Goal: Task Accomplishment & Management: Use online tool/utility

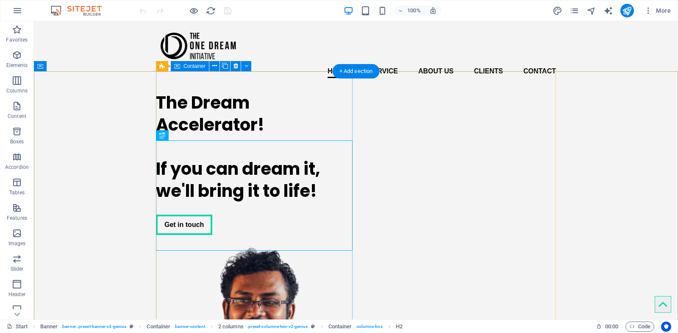
click at [249, 111] on div "The Dream Accelerator! If you can dream it, we'll bring it to life! Get in touch" at bounding box center [254, 163] width 197 height 157
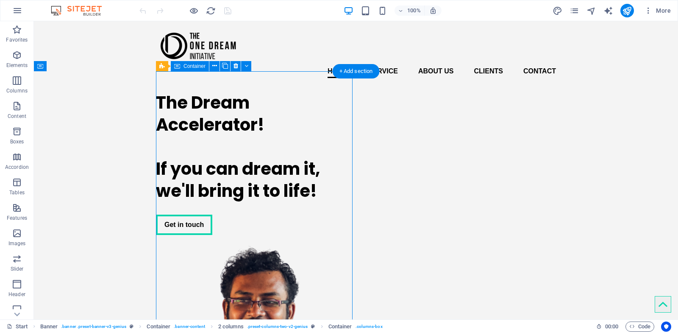
click at [249, 111] on div "The Dream Accelerator! If you can dream it, we'll bring it to life! Get in touch" at bounding box center [254, 163] width 197 height 157
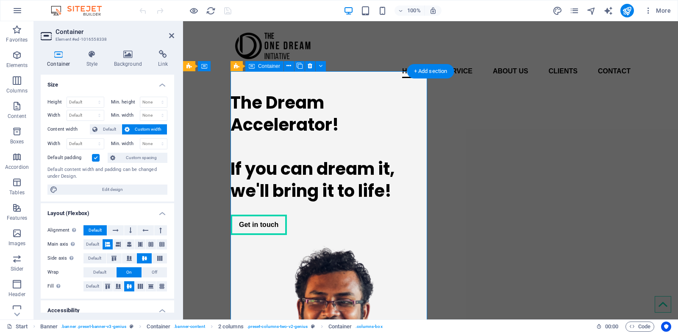
click at [249, 111] on div "The Dream Accelerator! If you can dream it, we'll bring it to life! Get in touch" at bounding box center [329, 163] width 197 height 157
click at [233, 150] on div "The Dream Accelerator! If you can dream it, we'll bring it to life!" at bounding box center [329, 147] width 197 height 110
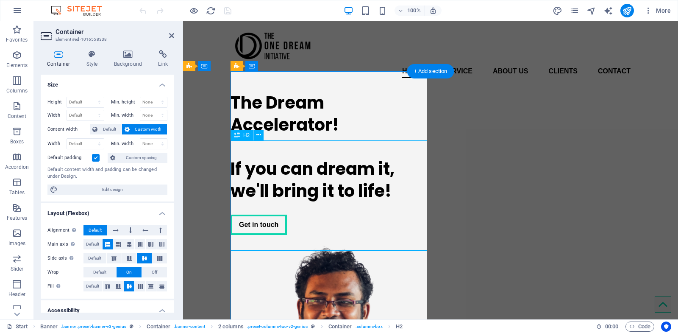
click at [240, 146] on div "The Dream Accelerator! If you can dream it, we'll bring it to life!" at bounding box center [329, 147] width 197 height 110
click at [357, 197] on div "The Dream Accelerator! If you can dream it, we'll bring it to life!" at bounding box center [329, 147] width 197 height 110
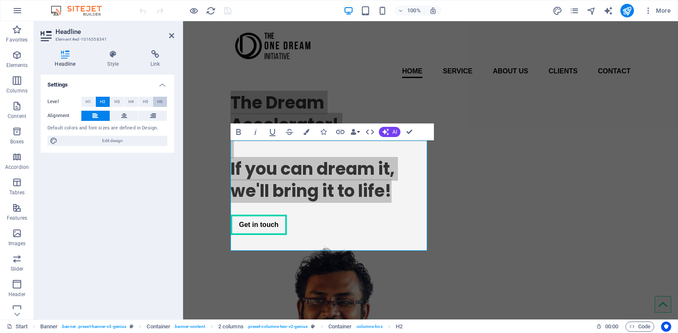
click at [156, 103] on button "H6" at bounding box center [160, 102] width 14 height 10
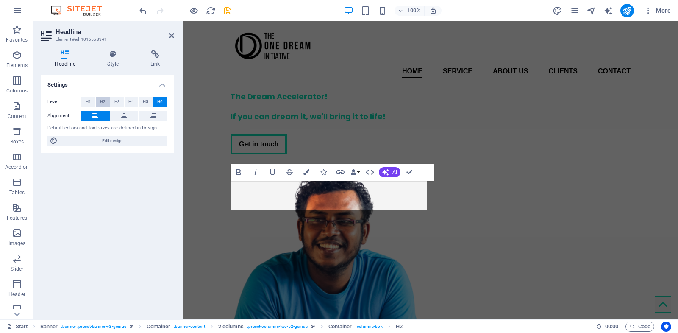
click at [101, 103] on span "H2" at bounding box center [103, 102] width 6 height 10
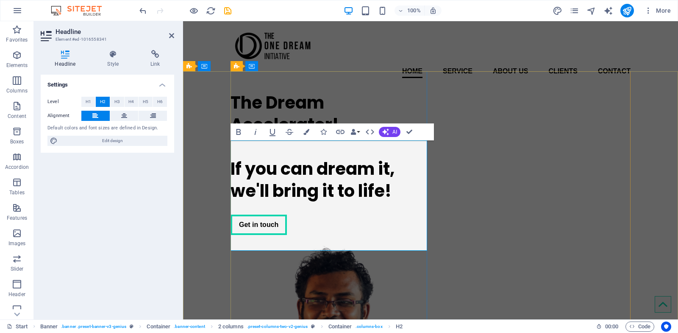
click at [313, 169] on h2 "The Dream Accelerator! If you can dream it, we'll bring it to life!" at bounding box center [329, 147] width 197 height 110
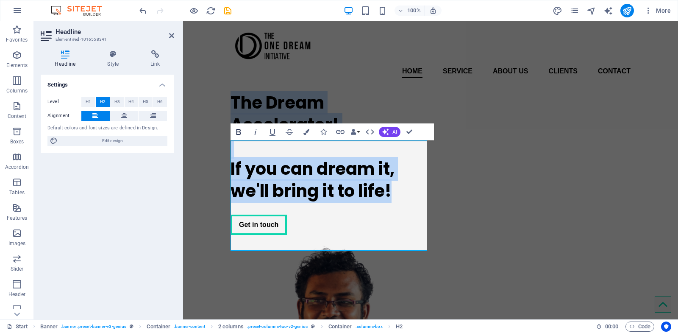
click at [238, 131] on icon "button" at bounding box center [238, 132] width 10 height 10
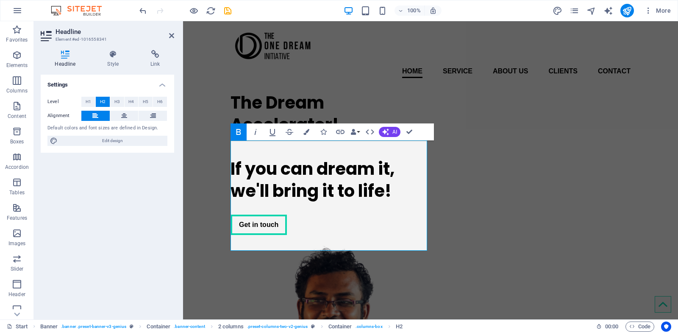
click at [238, 131] on icon "button" at bounding box center [238, 132] width 10 height 10
click at [158, 103] on span "H6" at bounding box center [160, 102] width 6 height 10
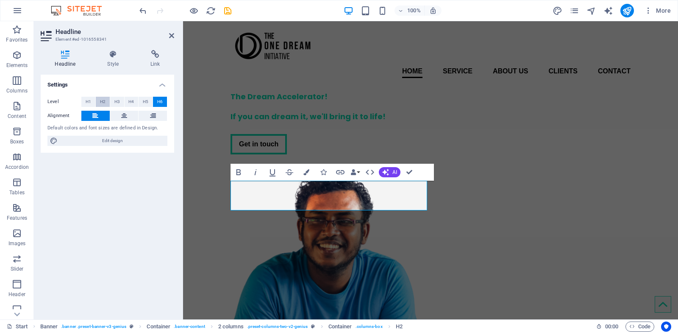
click at [103, 103] on span "H2" at bounding box center [103, 102] width 6 height 10
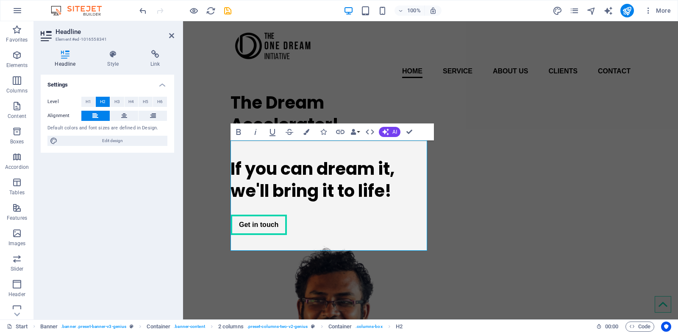
click at [103, 103] on span "H2" at bounding box center [103, 102] width 6 height 10
click at [86, 102] on span "H1" at bounding box center [89, 102] width 6 height 10
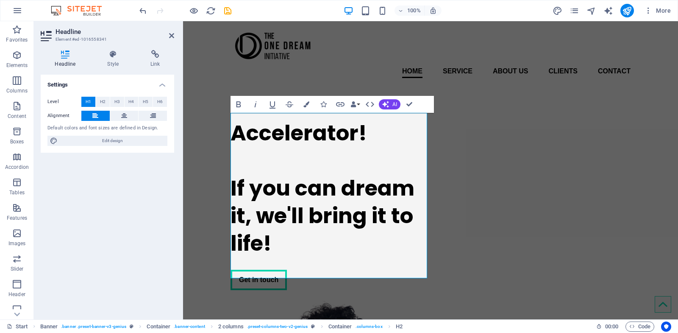
click at [95, 102] on button "H1" at bounding box center [88, 102] width 14 height 10
click at [98, 102] on button "H2" at bounding box center [103, 102] width 14 height 10
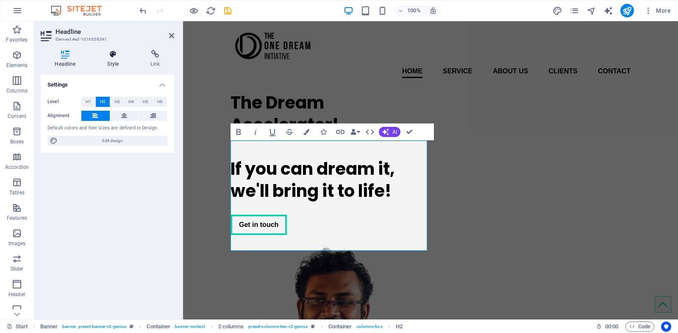
click at [115, 61] on h4 "Style" at bounding box center [114, 59] width 43 height 18
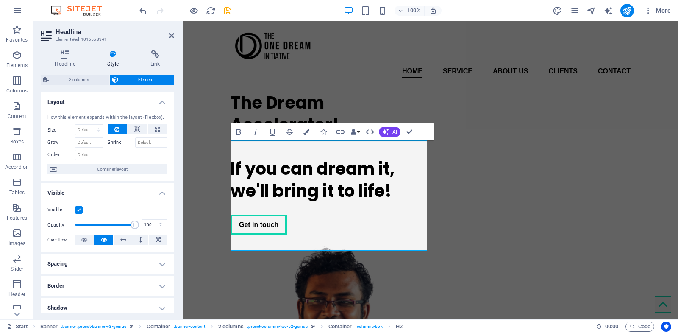
click at [135, 83] on span "Element" at bounding box center [146, 80] width 51 height 10
click at [77, 63] on h4 "Headline" at bounding box center [67, 59] width 53 height 18
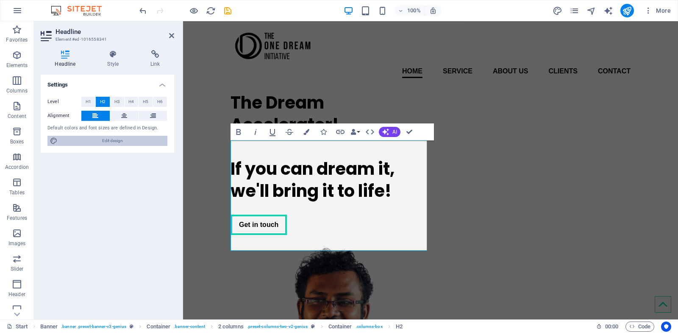
click at [122, 143] on span "Edit design" at bounding box center [112, 141] width 105 height 10
select select "px"
select select "400"
select select "px"
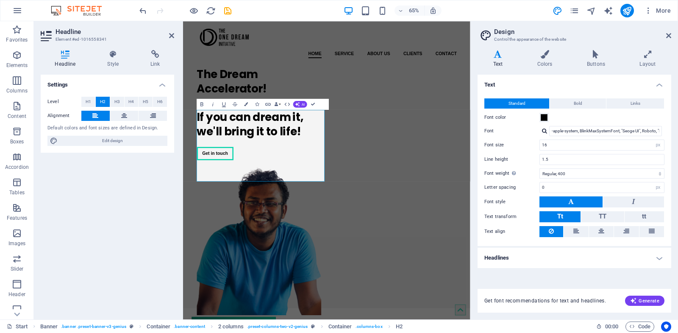
click at [545, 131] on div at bounding box center [544, 131] width 5 height 6
click at [586, 151] on div "Poppins" at bounding box center [607, 152] width 112 height 9
type input "Poppins"
click at [573, 131] on input "Poppins" at bounding box center [605, 131] width 113 height 10
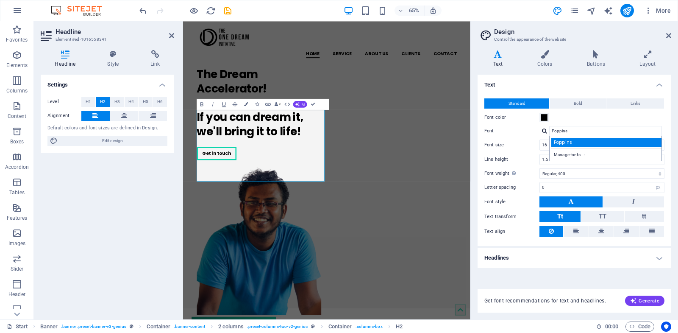
click at [579, 144] on div "Poppins" at bounding box center [607, 142] width 112 height 9
click at [572, 144] on input "16" at bounding box center [602, 145] width 124 height 10
type input "1"
type input "12"
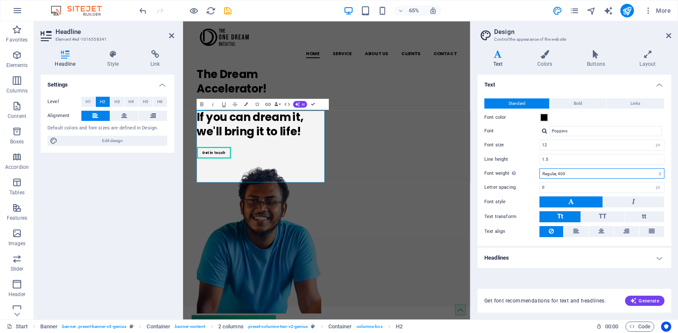
click at [597, 169] on select "Thin, 100 Extra-light, 200 Light, 300 Regular, 400 Medium, 500 Semi-bold, 600 B…" at bounding box center [601, 173] width 125 height 10
click at [539, 168] on select "Thin, 100 Extra-light, 200 Light, 300 Regular, 400 Medium, 500 Semi-bold, 600 B…" at bounding box center [601, 173] width 125 height 10
click at [578, 177] on select "Thin, 100 Extra-light, 200 Light, 300 Regular, 400 Medium, 500 Semi-bold, 600 B…" at bounding box center [601, 173] width 125 height 10
click at [539, 168] on select "Thin, 100 Extra-light, 200 Light, 300 Regular, 400 Medium, 500 Semi-bold, 600 B…" at bounding box center [601, 173] width 125 height 10
click at [585, 173] on select "Thin, 100 Extra-light, 200 Light, 300 Regular, 400 Medium, 500 Semi-bold, 600 B…" at bounding box center [601, 173] width 125 height 10
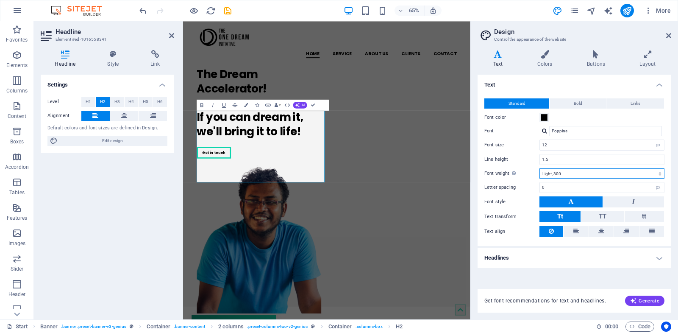
select select "400"
click at [539, 168] on select "Thin, 100 Extra-light, 200 Light, 300 Regular, 400 Medium, 500 Semi-bold, 600 B…" at bounding box center [601, 173] width 125 height 10
click at [579, 100] on span "Bold" at bounding box center [578, 103] width 8 height 10
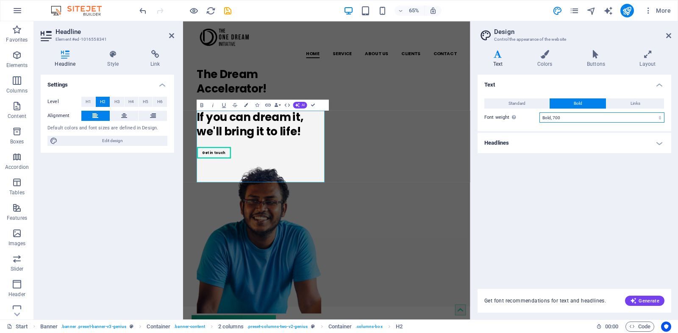
click at [579, 119] on select "Thin, 100 Extra-light, 200 Light, 300 Regular, 400 Medium, 500 Semi-bold, 600 B…" at bounding box center [601, 117] width 125 height 10
click at [539, 112] on select "Thin, 100 Extra-light, 200 Light, 300 Regular, 400 Medium, 500 Semi-bold, 600 B…" at bounding box center [601, 117] width 125 height 10
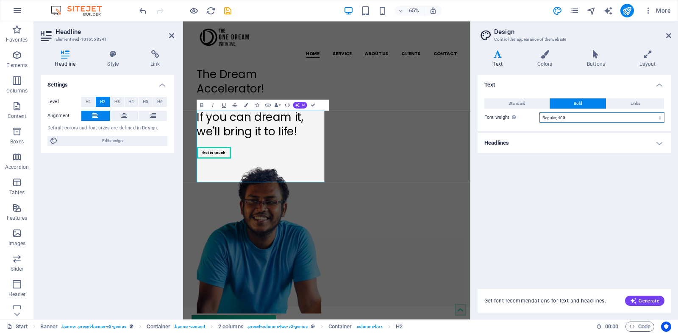
click at [552, 113] on select "Thin, 100 Extra-light, 200 Light, 300 Regular, 400 Medium, 500 Semi-bold, 600 B…" at bounding box center [601, 117] width 125 height 10
click at [539, 112] on select "Thin, 100 Extra-light, 200 Light, 300 Regular, 400 Medium, 500 Semi-bold, 600 B…" at bounding box center [601, 117] width 125 height 10
click at [528, 100] on button "Standard" at bounding box center [516, 103] width 65 height 10
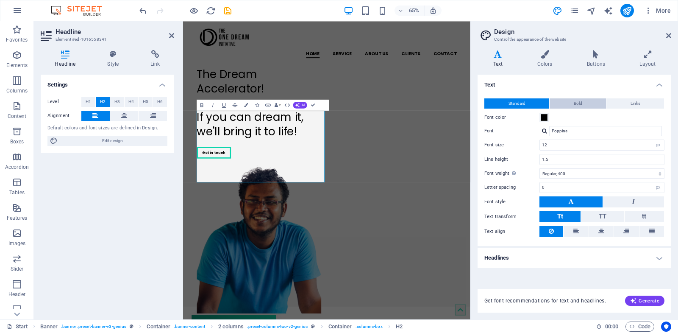
click at [579, 101] on span "Bold" at bounding box center [578, 103] width 8 height 10
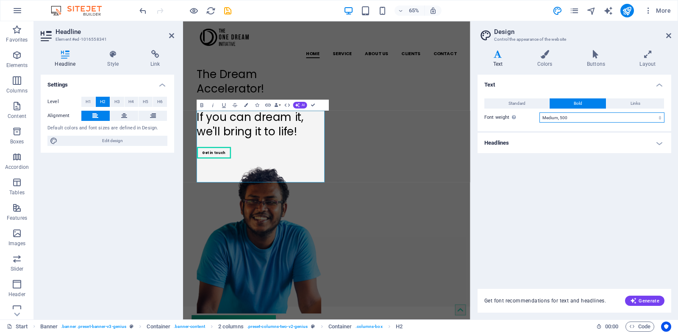
click at [575, 115] on select "Thin, 100 Extra-light, 200 Light, 300 Regular, 400 Medium, 500 Semi-bold, 600 B…" at bounding box center [601, 117] width 125 height 10
click at [539, 112] on select "Thin, 100 Extra-light, 200 Light, 300 Regular, 400 Medium, 500 Semi-bold, 600 B…" at bounding box center [601, 117] width 125 height 10
click at [577, 104] on span "Bold" at bounding box center [578, 103] width 8 height 10
click at [578, 111] on div "Standard Bold Links Font color Font Poppins Manage fonts → Font size 12 rem px …" at bounding box center [574, 110] width 197 height 41
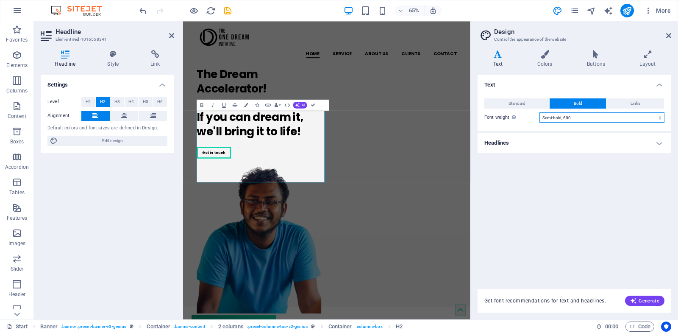
click at [578, 114] on select "Thin, 100 Extra-light, 200 Light, 300 Regular, 400 Medium, 500 Semi-bold, 600 B…" at bounding box center [601, 117] width 125 height 10
select select "500"
click at [539, 112] on select "Thin, 100 Extra-light, 200 Light, 300 Regular, 400 Medium, 500 Semi-bold, 600 B…" at bounding box center [601, 117] width 125 height 10
click at [531, 99] on button "Standard" at bounding box center [516, 103] width 65 height 10
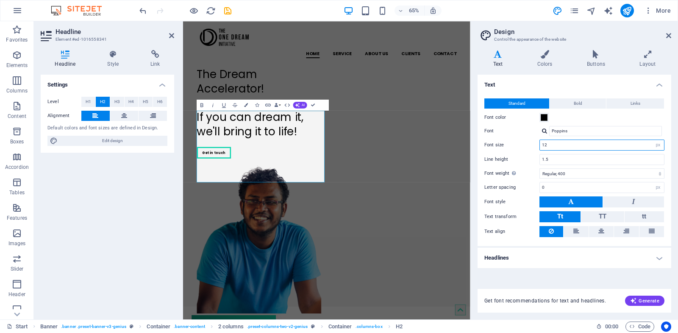
click at [571, 144] on input "12" at bounding box center [602, 145] width 124 height 10
click at [567, 157] on input "1.5" at bounding box center [602, 159] width 124 height 10
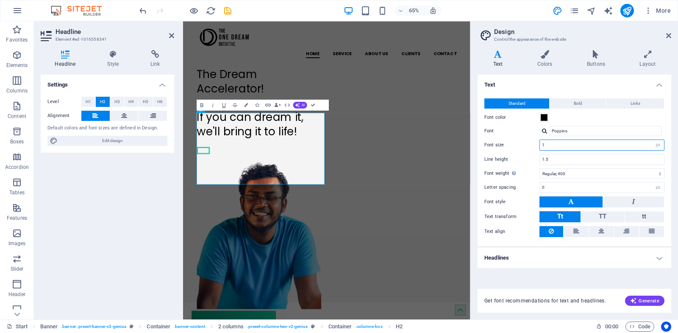
click at [561, 143] on input "1" at bounding box center [602, 145] width 124 height 10
type input "12"
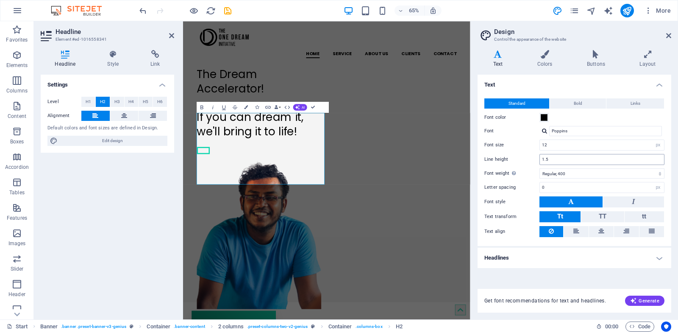
click at [567, 164] on div "1.5" at bounding box center [601, 159] width 125 height 11
click at [572, 158] on input "1.5" at bounding box center [602, 159] width 124 height 10
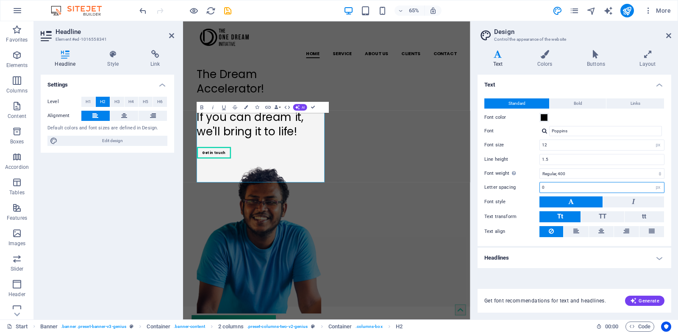
click at [574, 183] on input "0" at bounding box center [602, 187] width 124 height 10
click at [597, 269] on div "Text Standard Bold Links Font color Font Poppins Manage fonts → Font size 12 re…" at bounding box center [575, 177] width 194 height 204
click at [586, 86] on h4 "Text" at bounding box center [575, 82] width 194 height 15
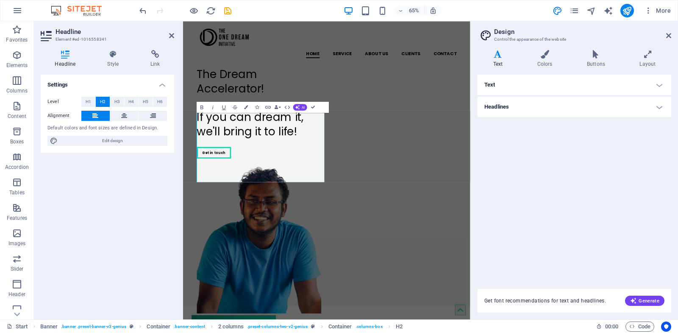
click at [586, 86] on h4 "Text" at bounding box center [575, 85] width 194 height 20
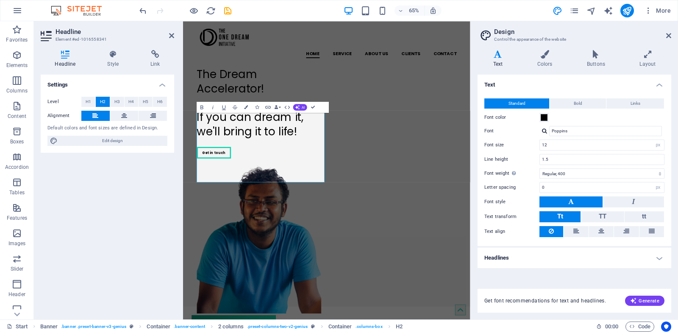
click at [547, 255] on h4 "Headlines" at bounding box center [575, 257] width 194 height 20
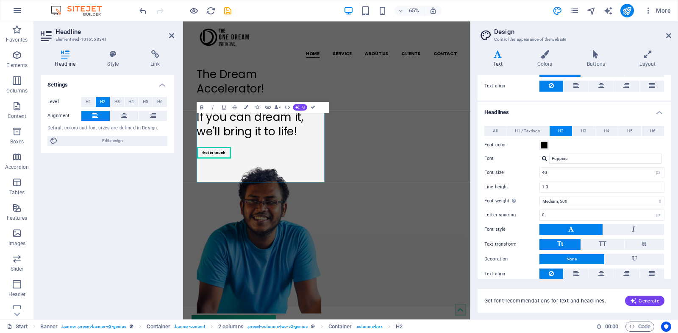
scroll to position [147, 0]
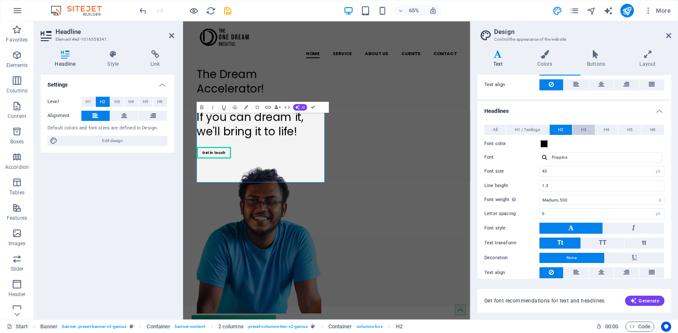
click at [584, 128] on span "H3" at bounding box center [584, 130] width 6 height 10
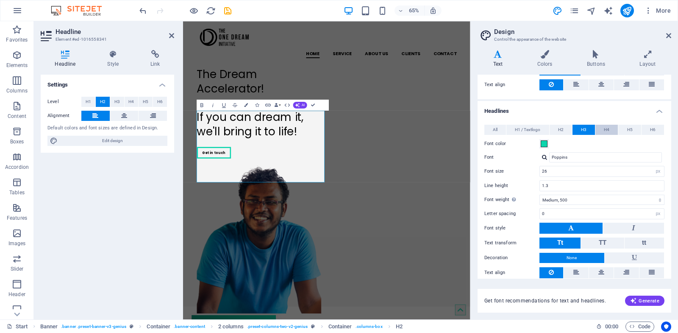
click at [600, 127] on button "H4" at bounding box center [606, 130] width 22 height 10
click at [579, 125] on button "H3" at bounding box center [583, 130] width 22 height 10
click at [563, 126] on button "H2" at bounding box center [561, 130] width 22 height 10
click at [585, 131] on span "H3" at bounding box center [584, 130] width 6 height 10
click at [544, 141] on span at bounding box center [544, 143] width 7 height 7
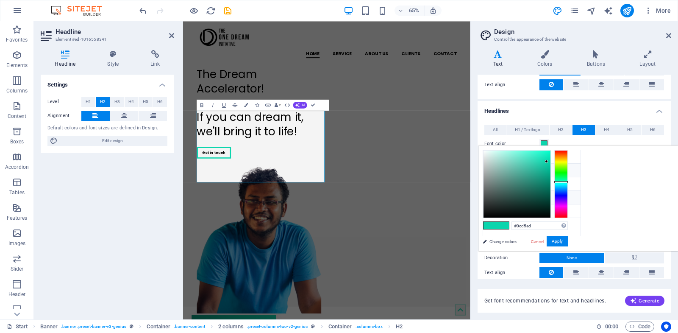
click at [489, 194] on icon at bounding box center [490, 197] width 6 height 6
type input "#000000"
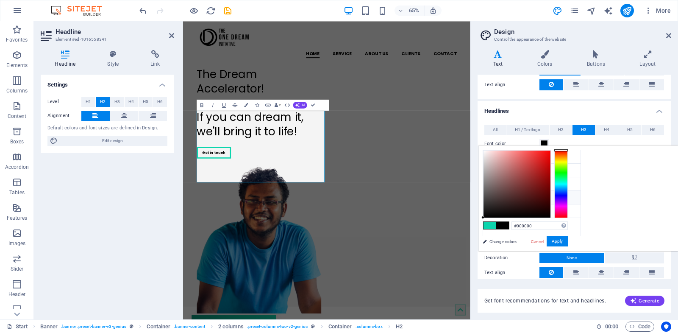
click at [612, 110] on h4 "Headlines" at bounding box center [575, 108] width 194 height 15
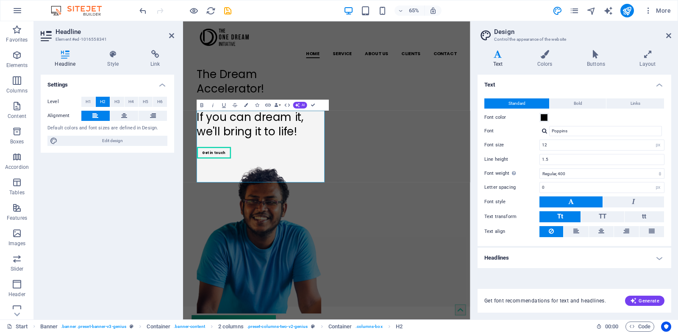
scroll to position [0, 0]
click at [557, 253] on h4 "Headlines" at bounding box center [575, 257] width 194 height 20
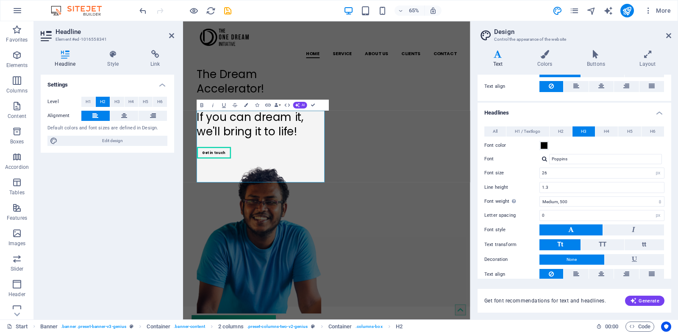
scroll to position [164, 0]
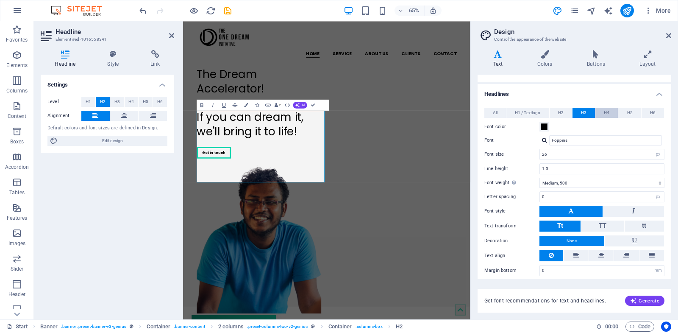
click at [608, 111] on span "H4" at bounding box center [607, 113] width 6 height 10
click at [546, 123] on span at bounding box center [544, 126] width 7 height 7
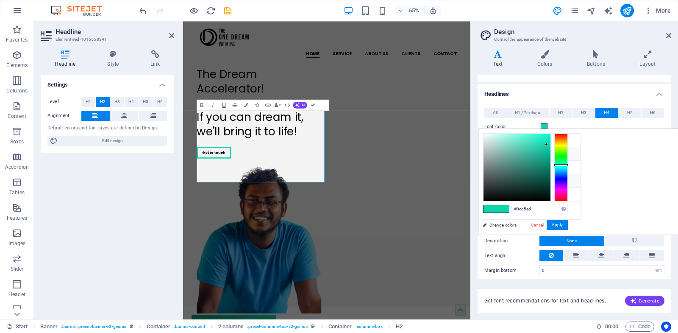
click at [495, 176] on li "Font color #000000" at bounding box center [531, 181] width 97 height 14
type input "#000000"
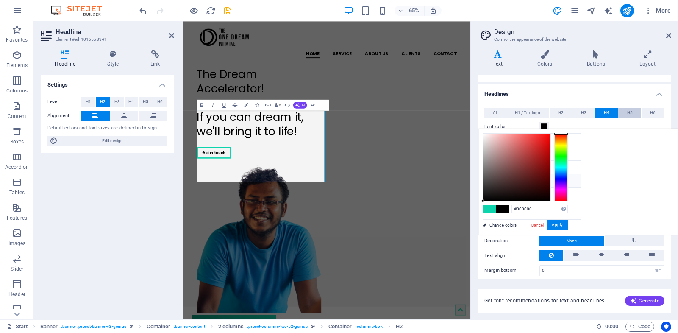
click at [628, 108] on span "H5" at bounding box center [630, 113] width 6 height 10
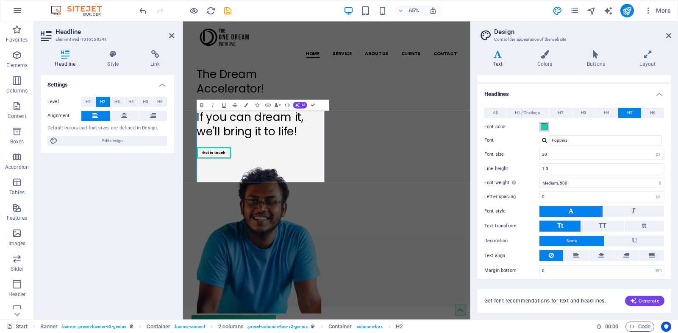
click at [544, 124] on span at bounding box center [544, 126] width 7 height 7
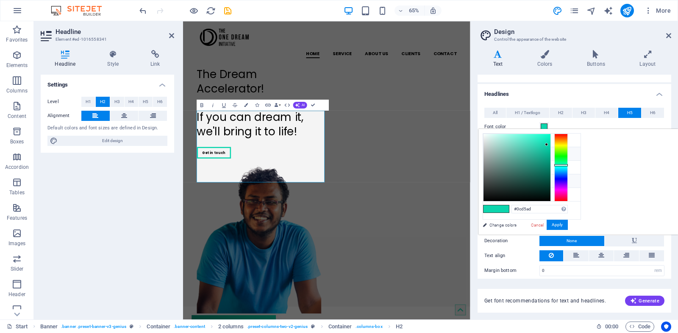
click at [511, 177] on li "Font color #000000" at bounding box center [531, 181] width 97 height 14
type input "#000000"
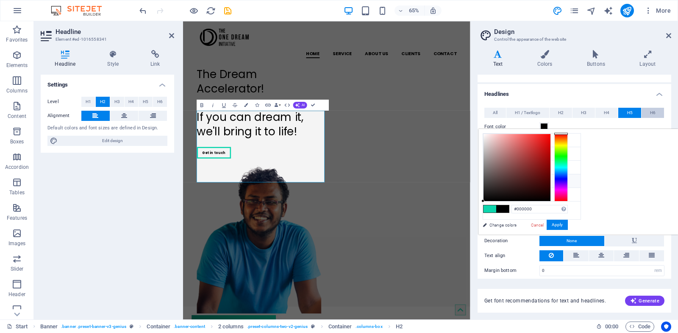
click at [652, 113] on span "H6" at bounding box center [653, 113] width 6 height 10
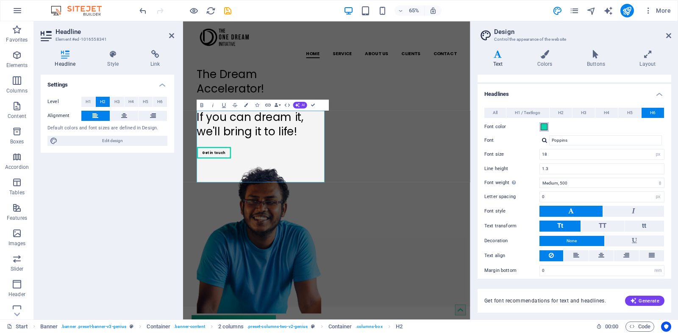
click at [543, 125] on span at bounding box center [544, 126] width 7 height 7
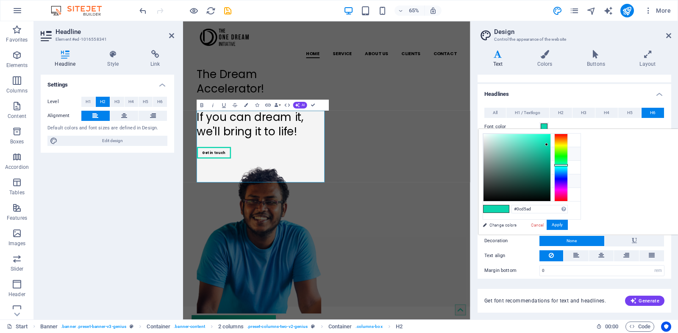
click at [516, 179] on li "Font color #000000" at bounding box center [531, 181] width 97 height 14
type input "#000000"
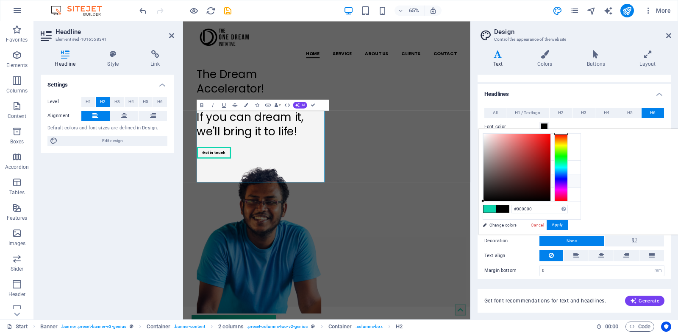
click at [599, 99] on div "All H1 / Textlogo H2 H3 H4 H5 H6 Font color Font Poppins Line height 1.3 Font w…" at bounding box center [574, 191] width 197 height 185
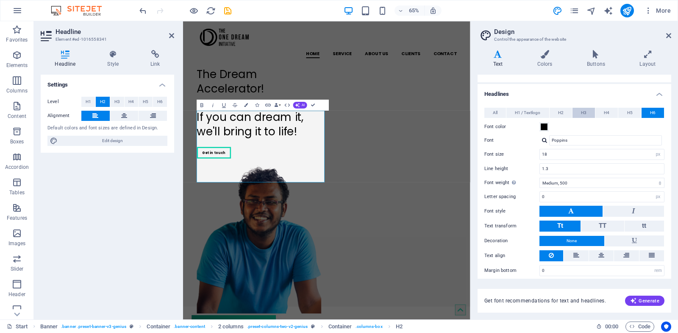
click at [584, 109] on span "H3" at bounding box center [584, 113] width 6 height 10
click at [576, 89] on h4 "Headlines" at bounding box center [575, 91] width 194 height 15
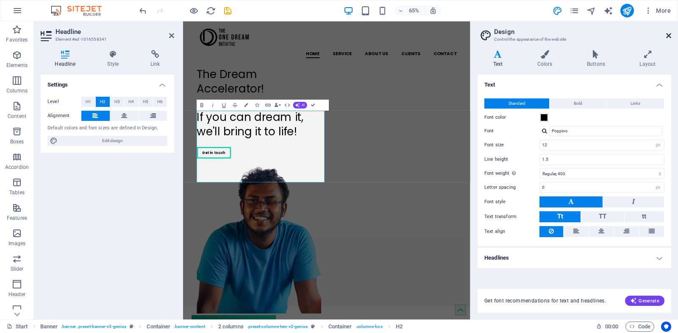
click at [669, 35] on icon at bounding box center [668, 35] width 5 height 7
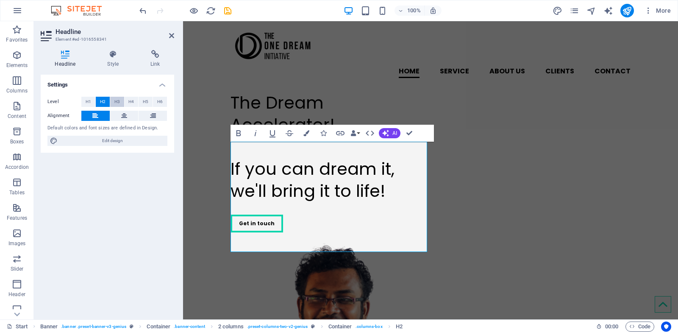
click at [119, 98] on span "H3" at bounding box center [117, 102] width 6 height 10
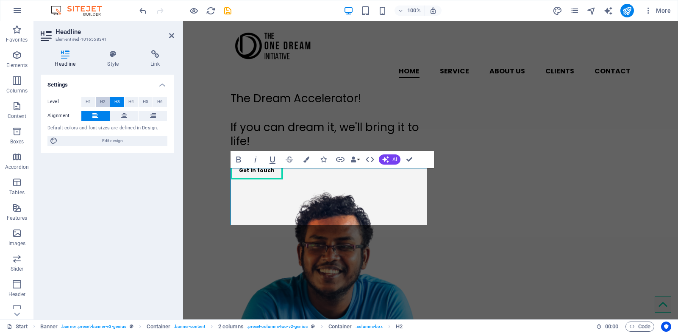
click at [104, 98] on span "H2" at bounding box center [103, 102] width 6 height 10
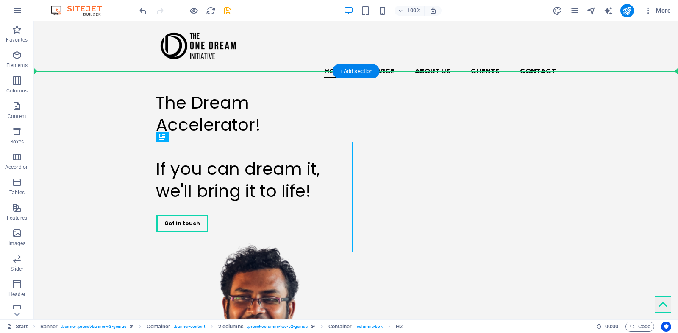
drag, startPoint x: 261, startPoint y: 157, endPoint x: 261, endPoint y: 108, distance: 48.3
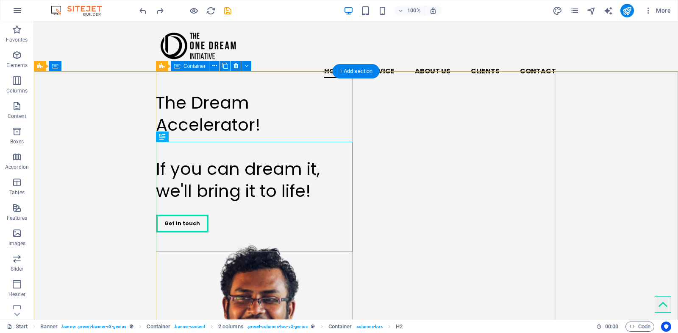
click at [261, 108] on div "The Dream Accelerator! If you can dream it, we'll bring it to life! Get in touch" at bounding box center [254, 162] width 197 height 154
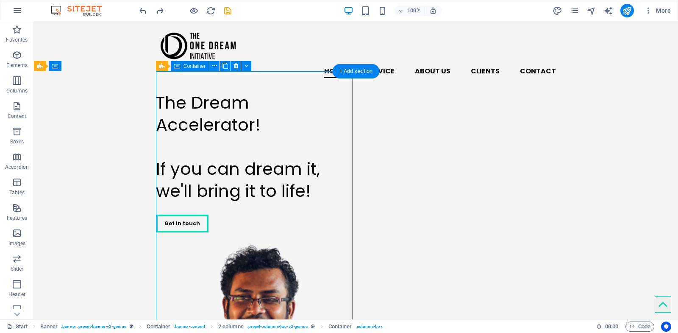
click at [261, 108] on div "The Dream Accelerator! If you can dream it, we'll bring it to life! Get in touch" at bounding box center [254, 162] width 197 height 154
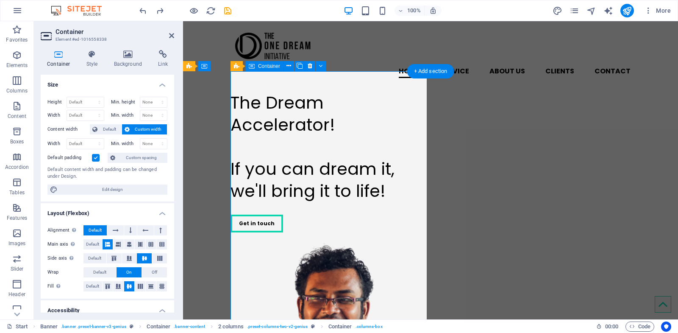
click at [299, 97] on div "The Dream Accelerator! If you can dream it, we'll bring it to life! Get in touch" at bounding box center [329, 162] width 197 height 154
click at [275, 142] on div "The Dream Accelerator! If you can dream it, we'll bring it to life!" at bounding box center [329, 147] width 197 height 110
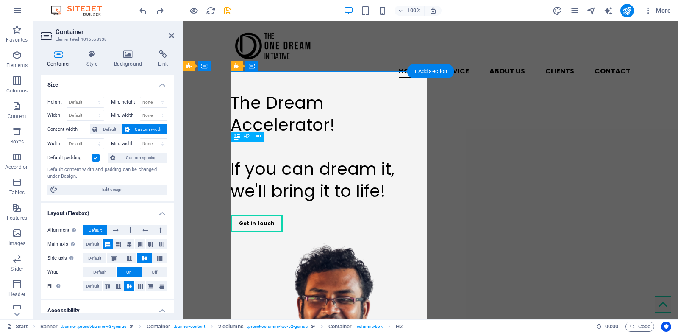
click at [245, 152] on div "The Dream Accelerator! If you can dream it, we'll bring it to life!" at bounding box center [329, 147] width 197 height 110
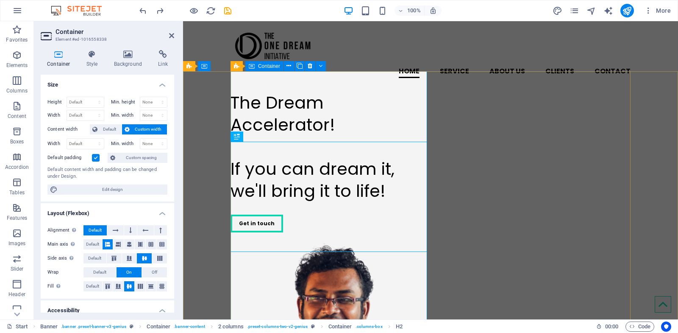
click at [287, 94] on div "The Dream Accelerator! If you can dream it, we'll bring it to life! Get in touch" at bounding box center [329, 162] width 197 height 154
click at [310, 154] on div "The Dream Accelerator! If you can dream it, we'll bring it to life!" at bounding box center [329, 147] width 197 height 110
click at [316, 95] on div "The Dream Accelerator! If you can dream it, we'll bring it to life! Get in touch" at bounding box center [329, 162] width 197 height 154
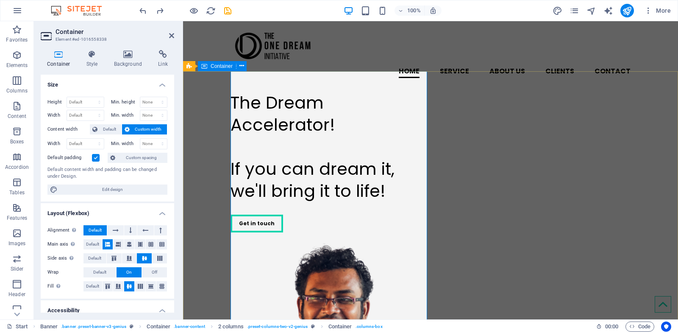
click at [645, 147] on div "The Dream Accelerator! If you can dream it, we'll bring it to life! Get in touch" at bounding box center [430, 304] width 495 height 439
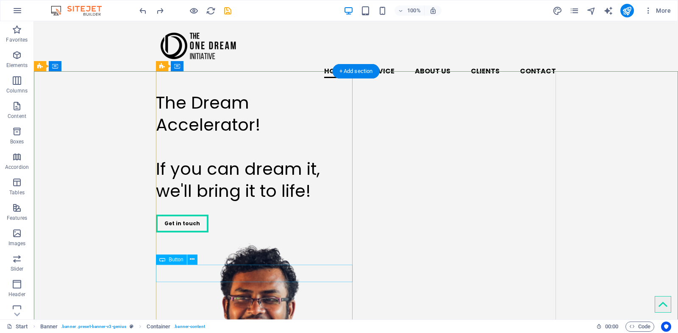
click at [180, 232] on div "Get in touch" at bounding box center [254, 223] width 197 height 18
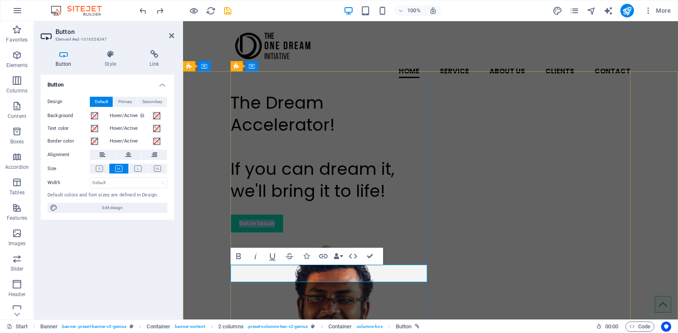
click at [257, 232] on link "Get in touch" at bounding box center [257, 223] width 53 height 18
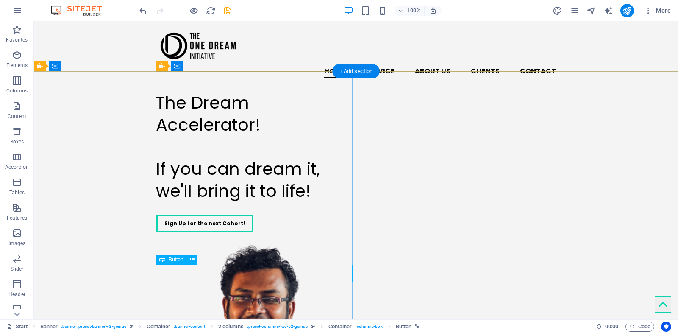
click at [217, 232] on div "Sign Up for the next Cohort!" at bounding box center [254, 223] width 197 height 18
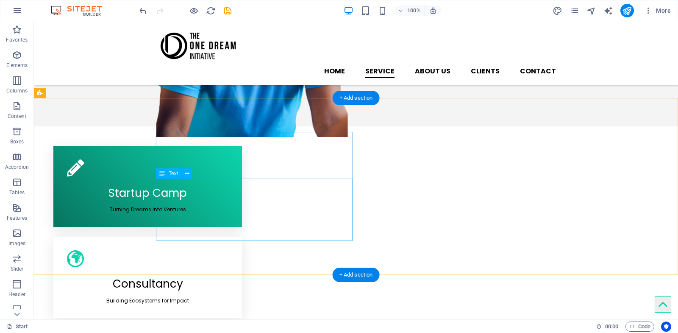
scroll to position [310, 0]
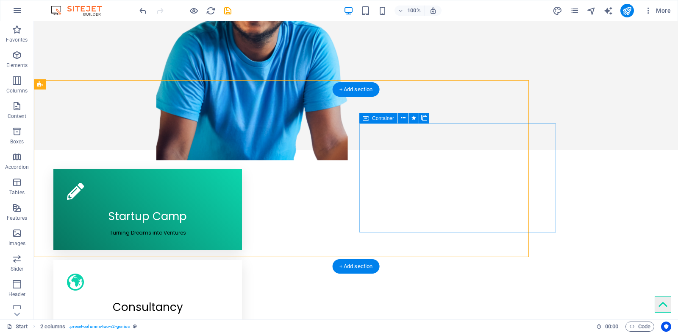
scroll to position [319, 0]
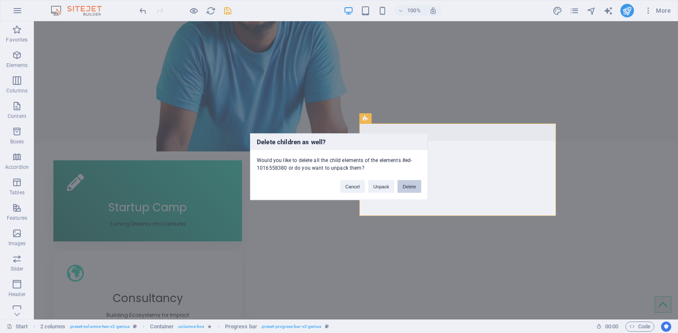
click at [412, 183] on button "Delete" at bounding box center [409, 186] width 24 height 13
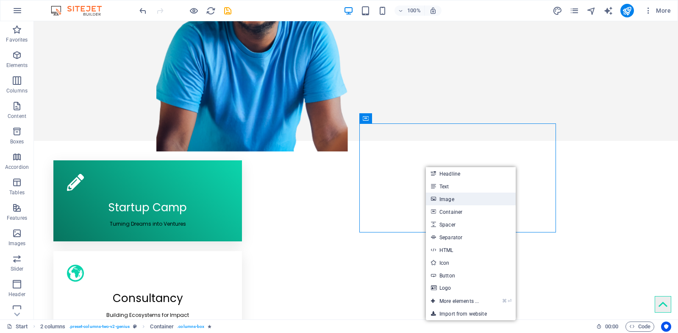
click at [469, 197] on link "Image" at bounding box center [471, 198] width 90 height 13
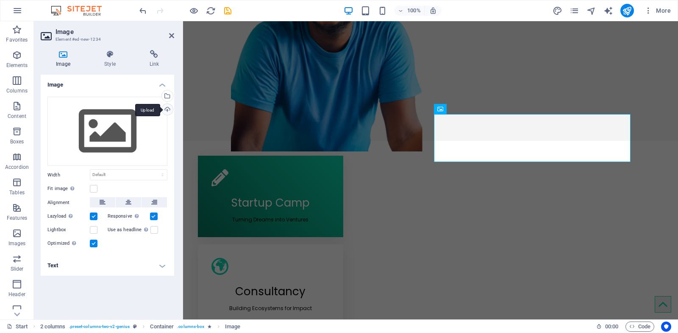
click at [167, 110] on div "Upload" at bounding box center [166, 110] width 13 height 13
click at [94, 189] on label at bounding box center [94, 189] width 8 height 8
click at [0, 0] on input "Fit image Automatically fit image to a fixed width and height" at bounding box center [0, 0] width 0 height 0
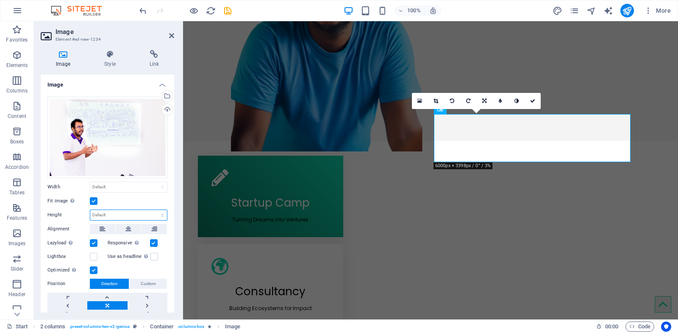
click at [113, 210] on select "Default auto px" at bounding box center [128, 215] width 77 height 10
click at [126, 124] on div "Drag files here, click to choose files or select files from Files or our free s…" at bounding box center [107, 137] width 120 height 81
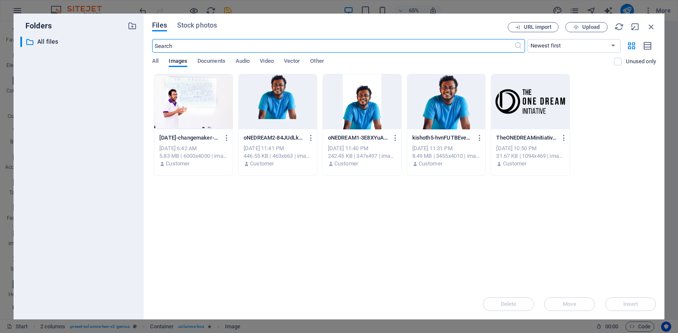
click at [193, 100] on div at bounding box center [193, 101] width 78 height 55
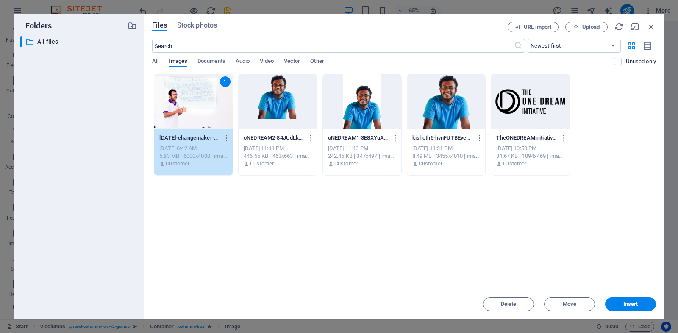
click at [193, 100] on div "1" at bounding box center [193, 101] width 78 height 55
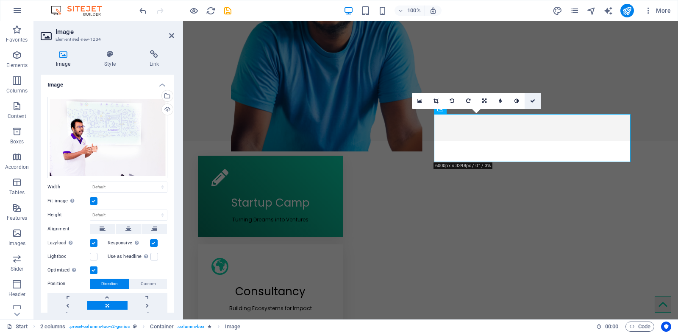
click at [536, 100] on link at bounding box center [533, 101] width 16 height 16
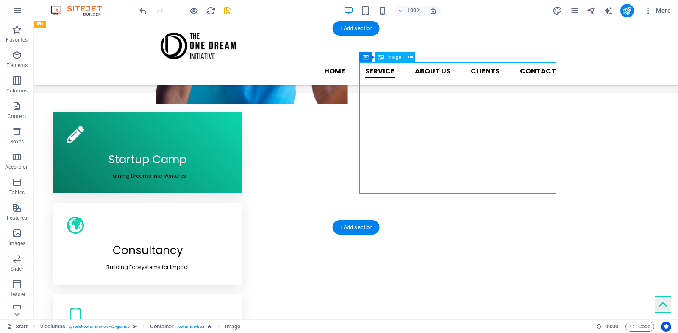
scroll to position [333, 0]
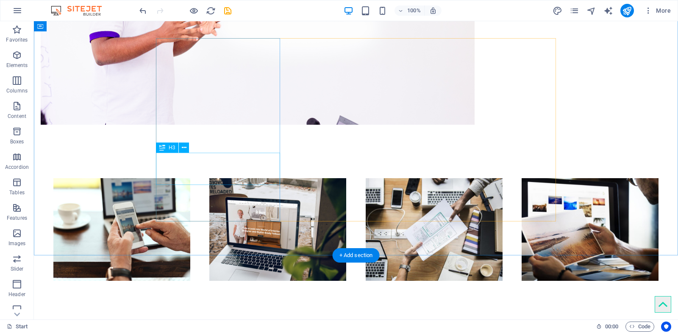
scroll to position [1092, 0]
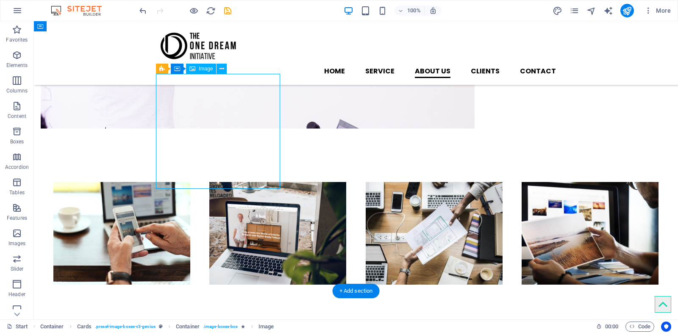
scroll to position [1047, 0]
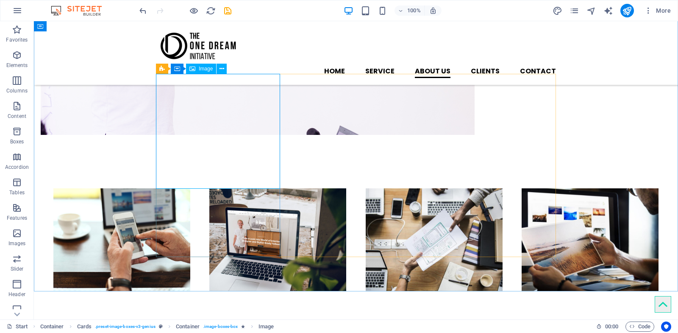
click at [203, 69] on span "Image" at bounding box center [206, 68] width 14 height 5
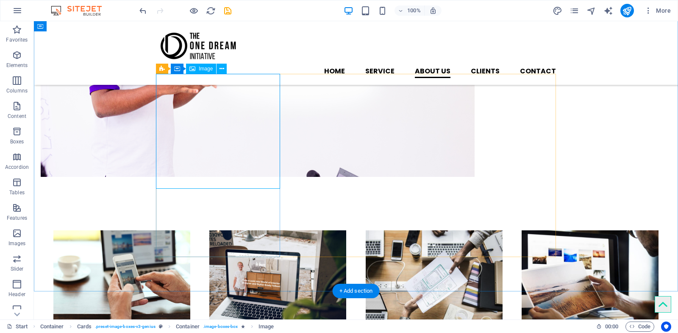
select select "%"
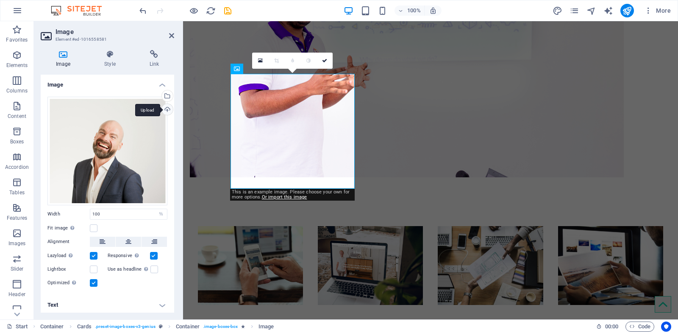
click at [167, 108] on div "Upload" at bounding box center [166, 110] width 13 height 13
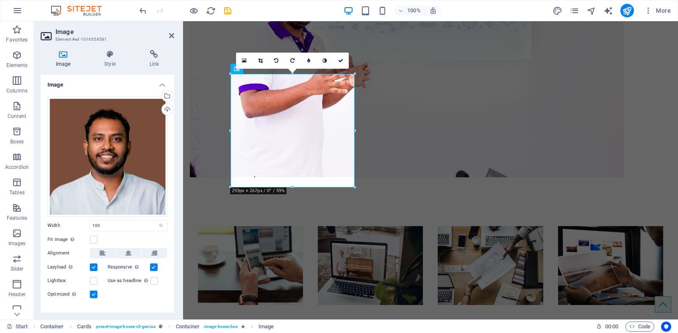
scroll to position [11, 0]
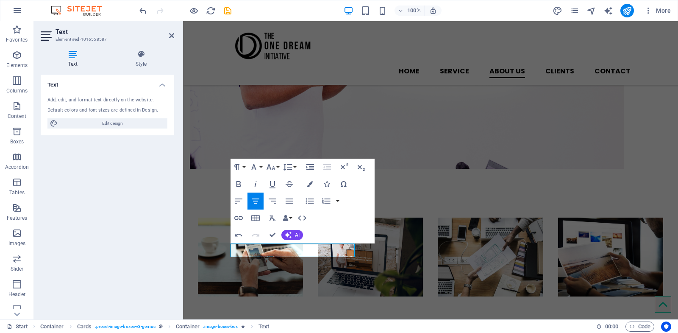
scroll to position [984, 0]
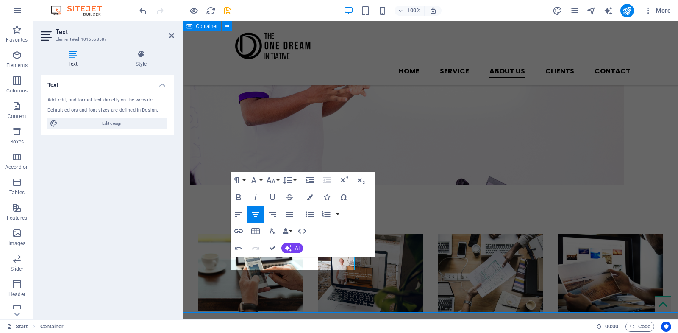
scroll to position [1026, 0]
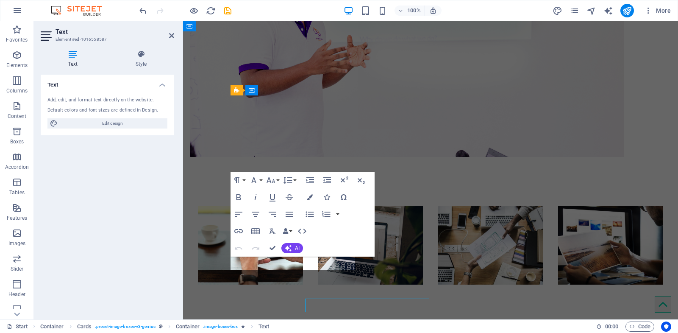
scroll to position [984, 0]
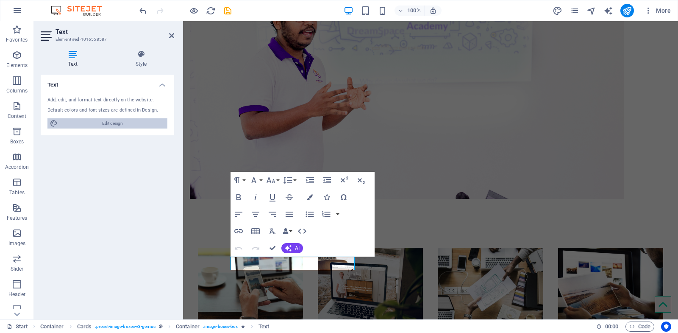
click at [92, 124] on span "Edit design" at bounding box center [112, 123] width 105 height 10
select select "px"
select select "400"
select select "px"
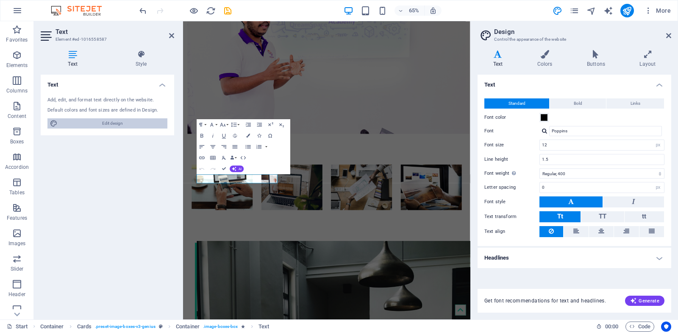
scroll to position [986, 0]
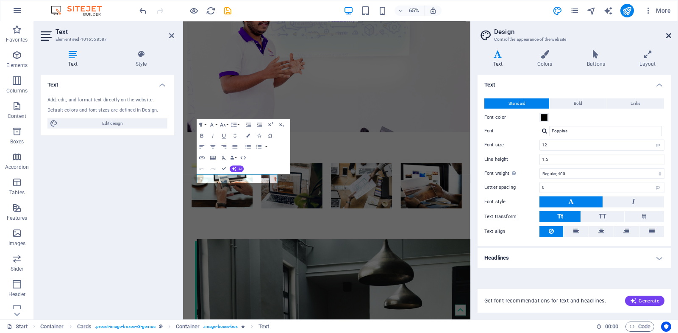
click at [670, 34] on icon at bounding box center [668, 35] width 5 height 7
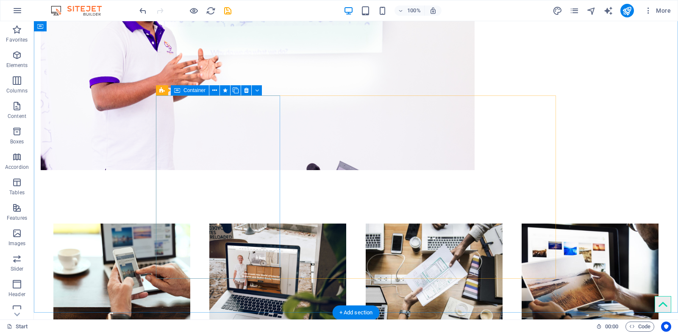
drag, startPoint x: 233, startPoint y: 277, endPoint x: 233, endPoint y: 263, distance: 14.0
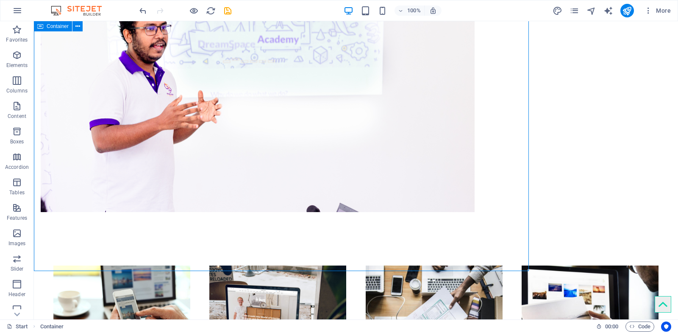
scroll to position [1026, 0]
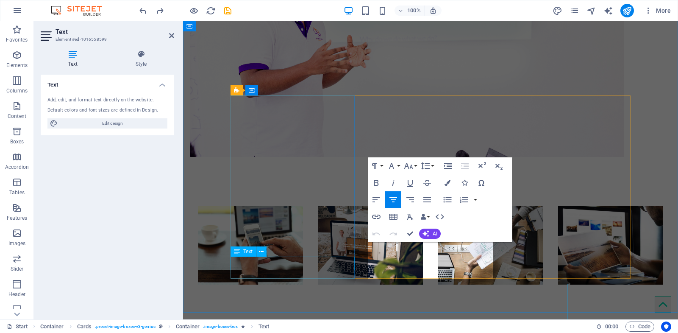
scroll to position [984, 0]
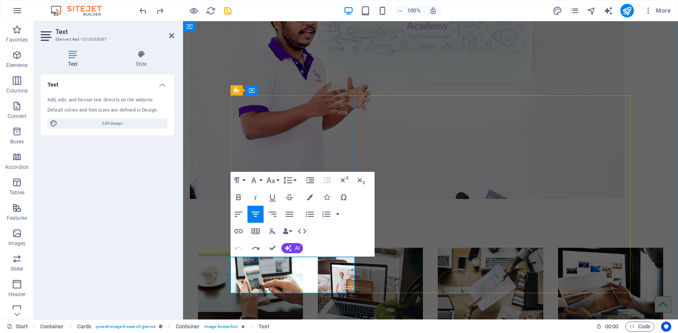
drag, startPoint x: 318, startPoint y: 283, endPoint x: 307, endPoint y: 270, distance: 17.7
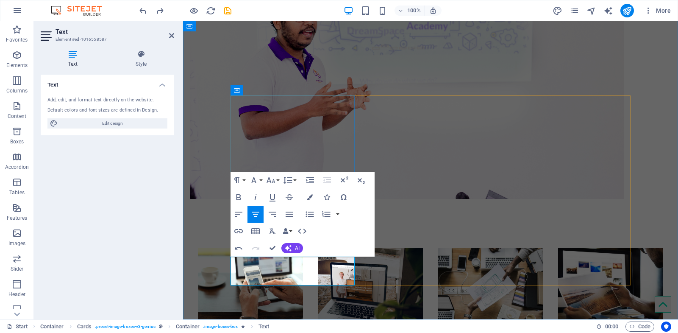
drag, startPoint x: 268, startPoint y: 262, endPoint x: 237, endPoint y: 262, distance: 30.5
drag, startPoint x: 282, startPoint y: 259, endPoint x: 339, endPoint y: 260, distance: 56.8
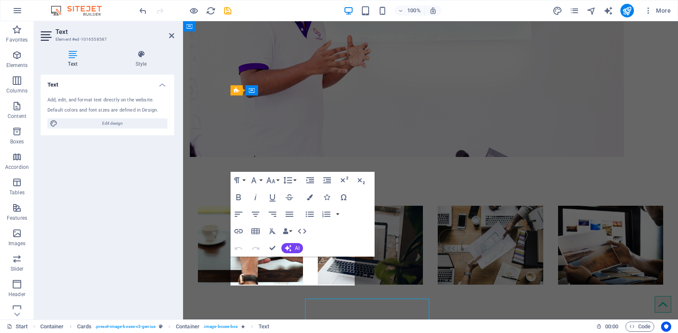
scroll to position [984, 0]
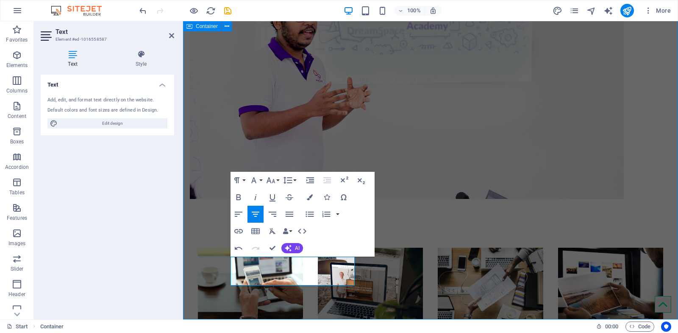
scroll to position [1026, 0]
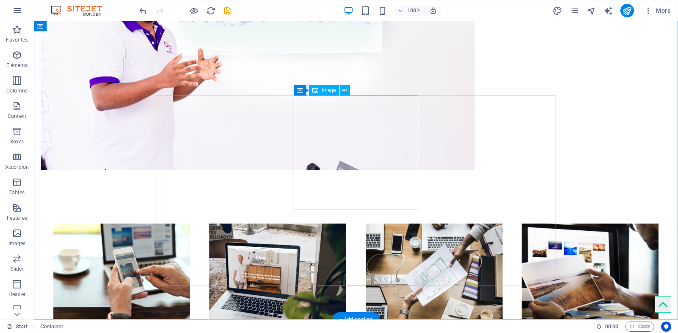
click at [326, 88] on span "Image" at bounding box center [329, 90] width 14 height 5
click at [325, 92] on span "Image" at bounding box center [329, 90] width 14 height 5
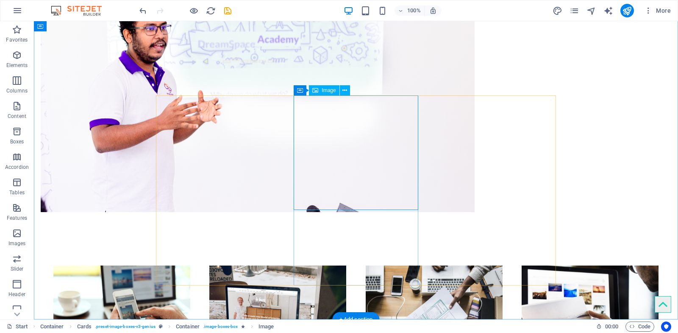
select select "%"
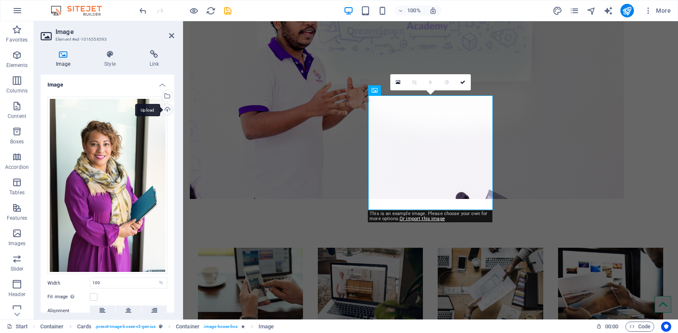
click at [166, 109] on div "Upload" at bounding box center [166, 110] width 13 height 13
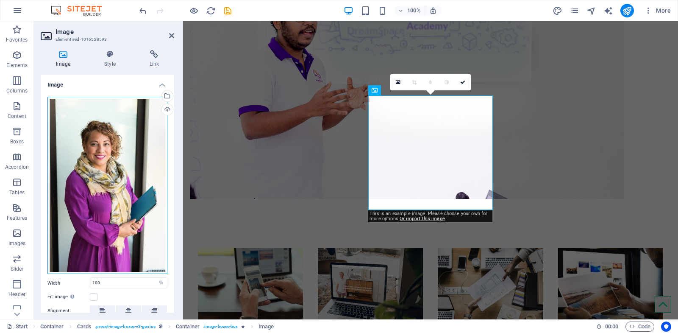
click at [129, 156] on div "Drag files here, click to choose files or select files from Files or our free s…" at bounding box center [107, 186] width 120 height 178
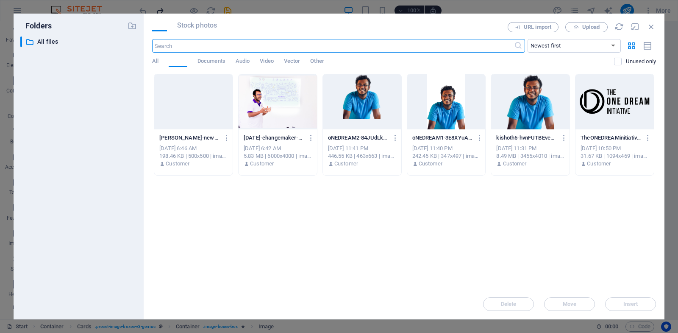
scroll to position [986, 0]
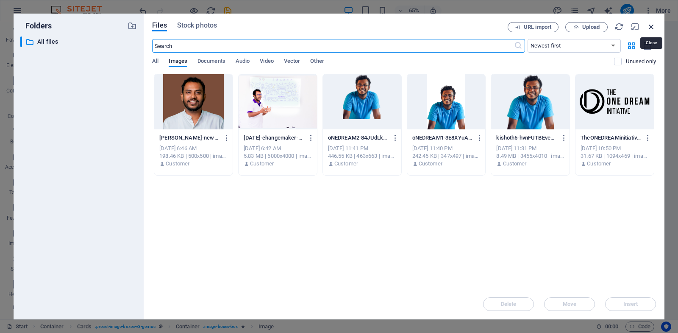
click at [653, 25] on icon "button" at bounding box center [651, 26] width 9 height 9
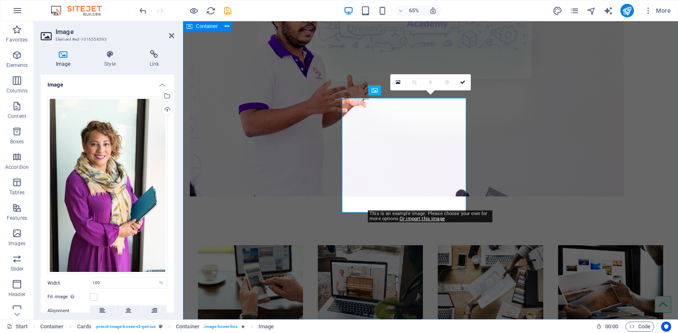
scroll to position [984, 0]
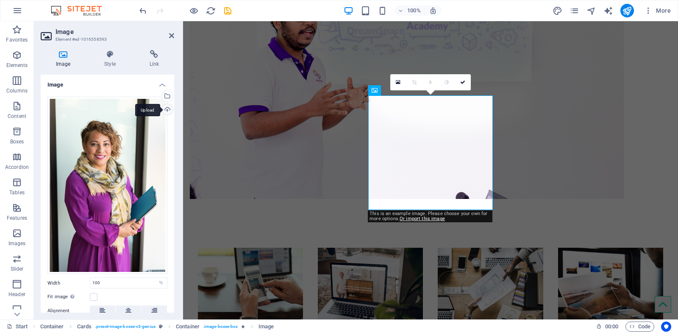
click at [167, 108] on div "Upload" at bounding box center [166, 110] width 13 height 13
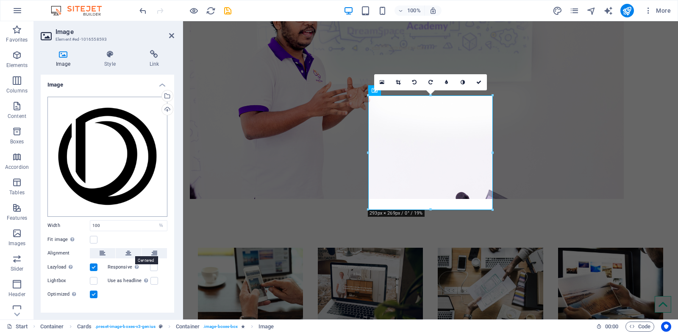
scroll to position [11, 0]
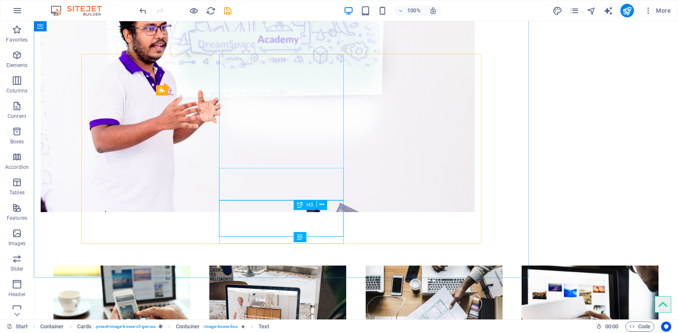
scroll to position [1026, 0]
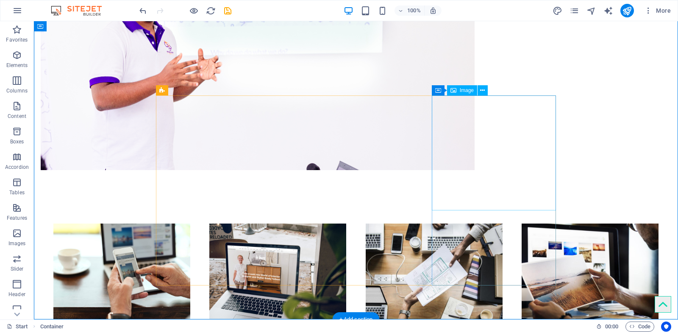
click at [463, 92] on span "Image" at bounding box center [467, 90] width 14 height 5
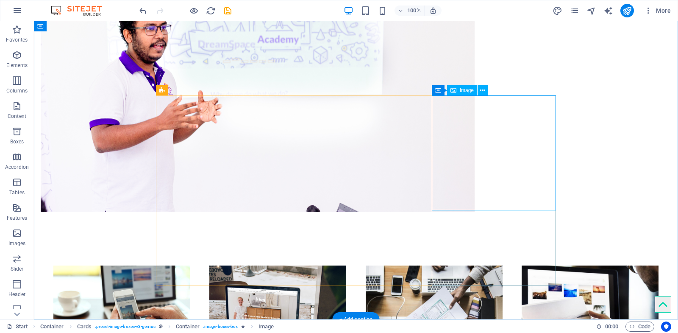
select select "%"
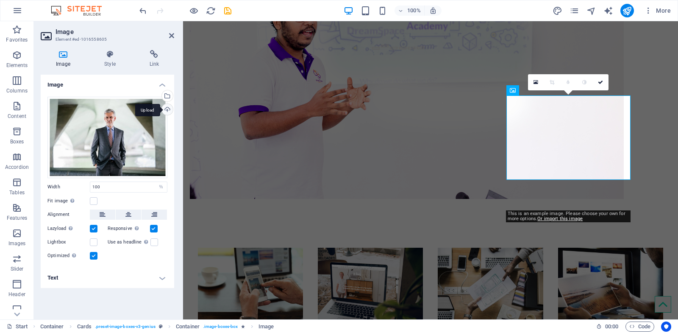
click at [165, 108] on div "Upload" at bounding box center [166, 110] width 13 height 13
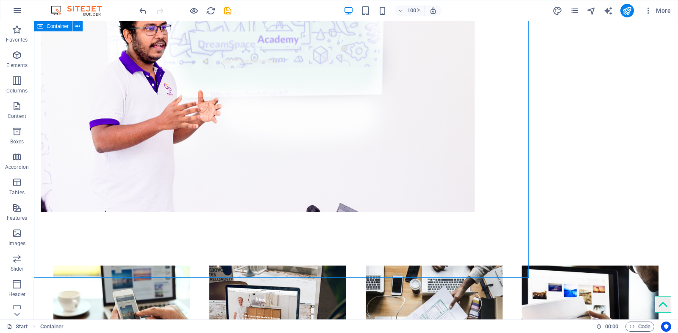
scroll to position [1026, 0]
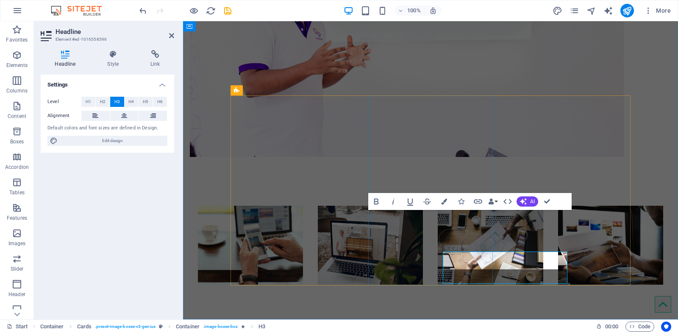
scroll to position [984, 0]
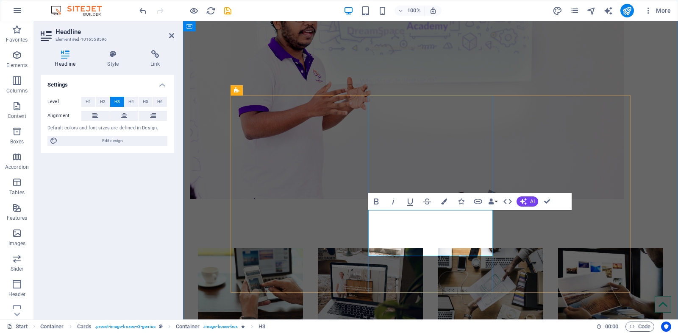
copy span "​Consultant Trainer 1"
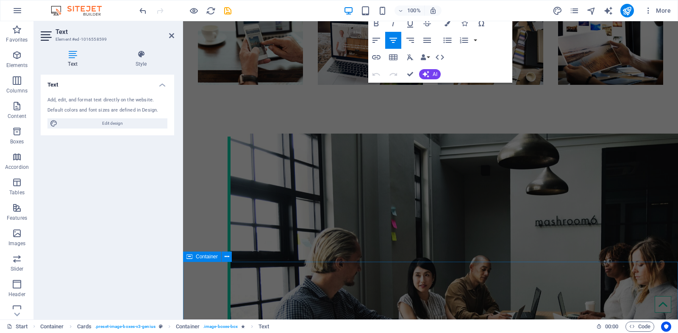
scroll to position [1273, 0]
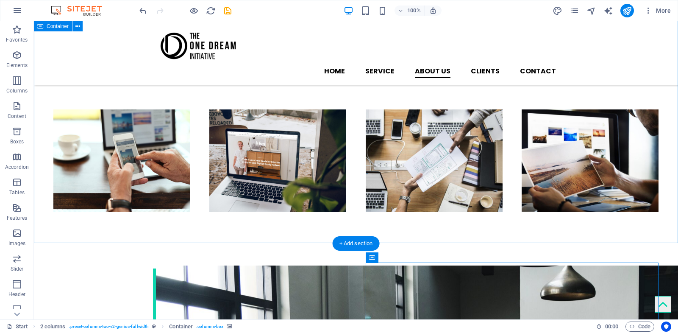
scroll to position [1109, 0]
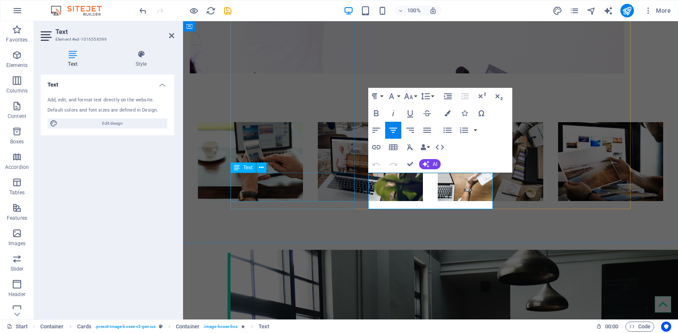
scroll to position [1068, 0]
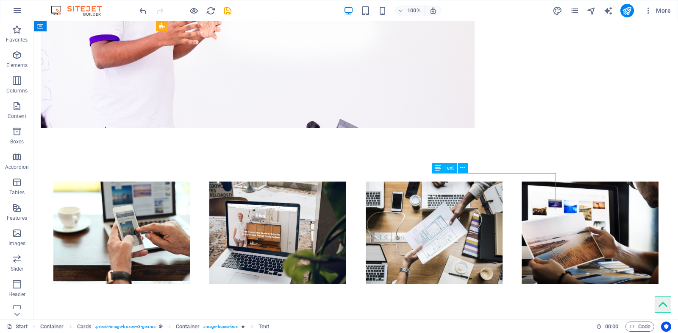
scroll to position [1109, 0]
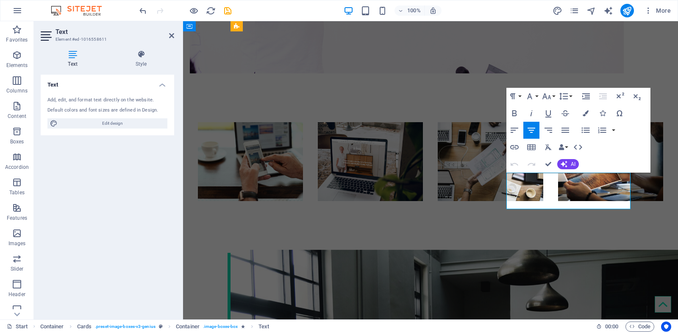
scroll to position [1068, 0]
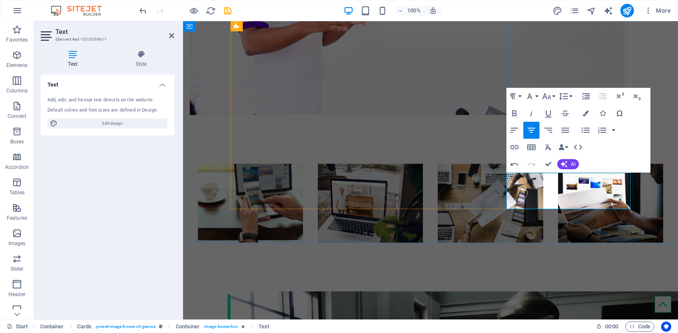
drag, startPoint x: 559, startPoint y: 192, endPoint x: 518, endPoint y: 163, distance: 49.9
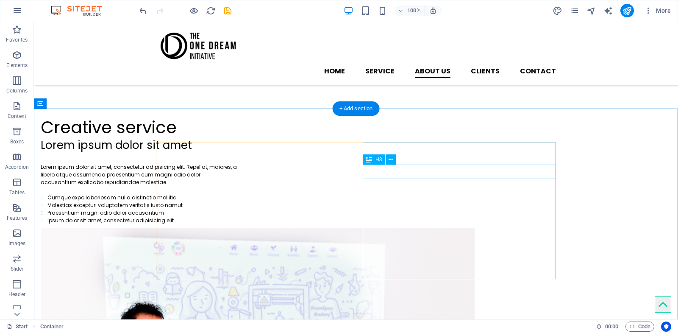
scroll to position [640, 0]
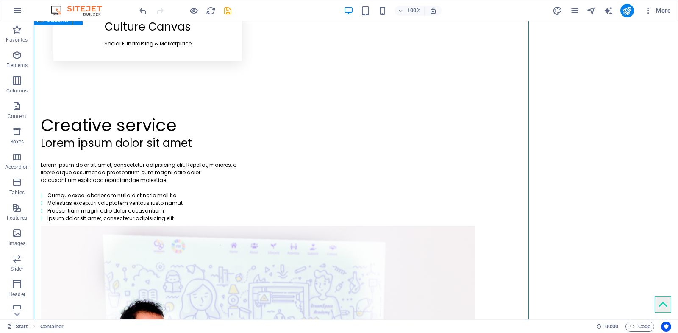
scroll to position [723, 0]
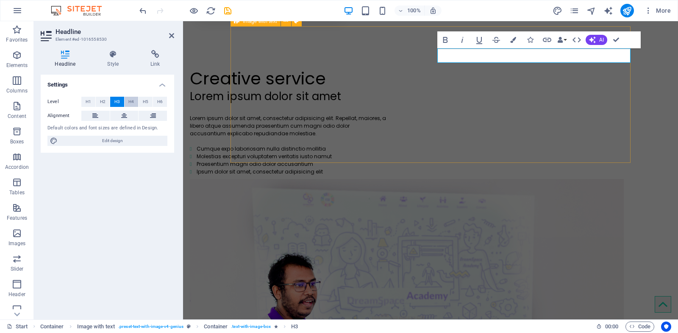
click at [132, 101] on span "H4" at bounding box center [131, 102] width 6 height 10
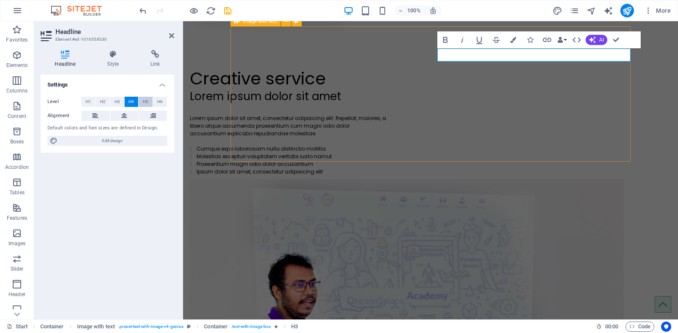
click at [141, 100] on button "H5" at bounding box center [146, 102] width 14 height 10
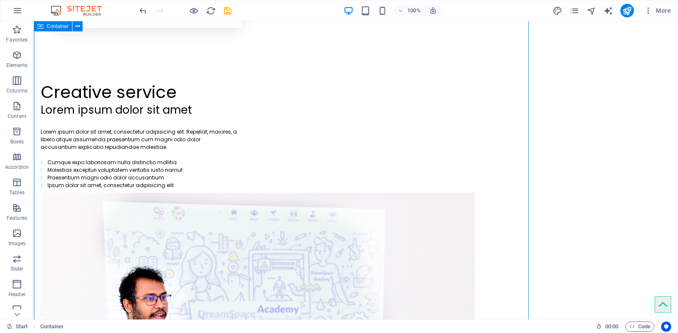
scroll to position [756, 0]
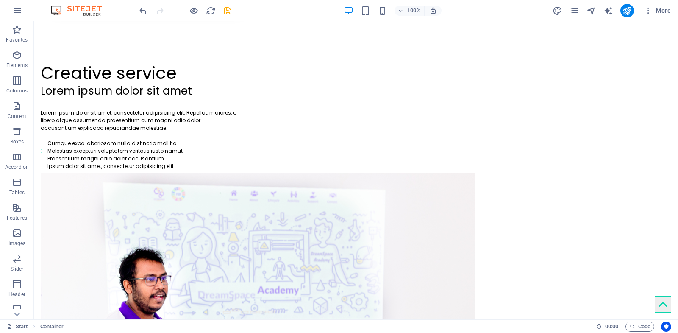
scroll to position [751, 0]
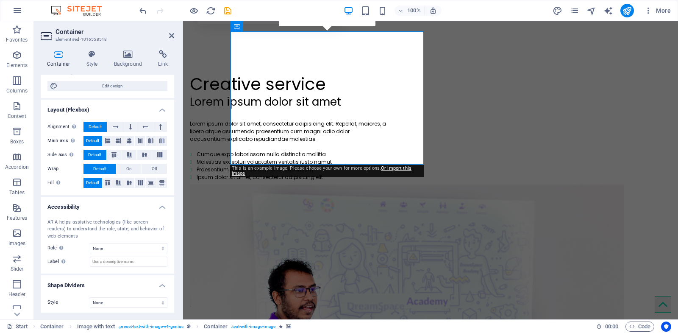
scroll to position [0, 0]
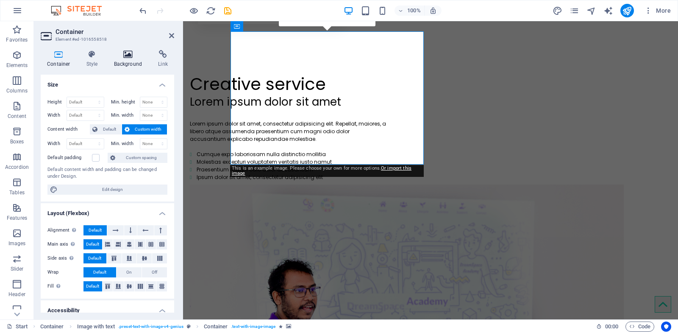
click at [124, 59] on h4 "Background" at bounding box center [130, 59] width 44 height 18
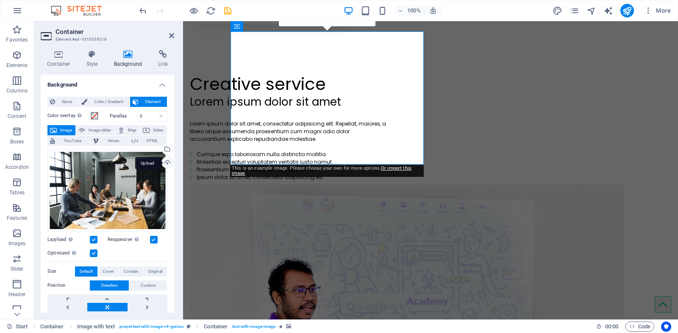
click at [165, 162] on div "Upload" at bounding box center [166, 163] width 13 height 13
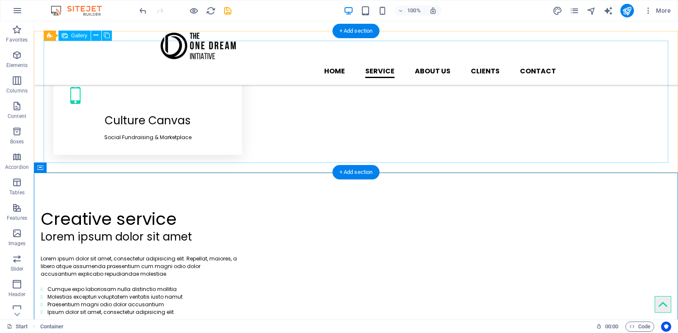
scroll to position [574, 0]
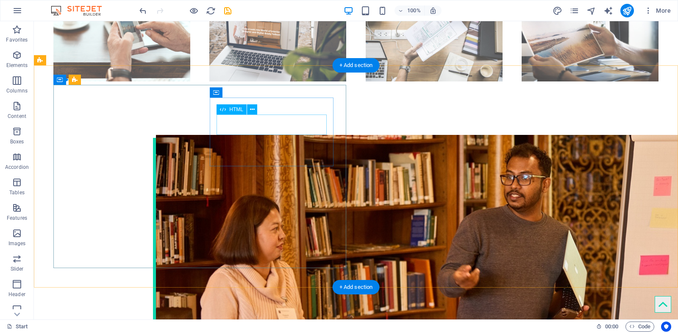
scroll to position [1277, 0]
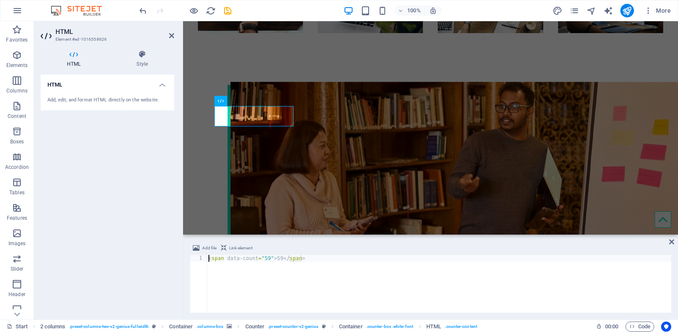
scroll to position [1236, 0]
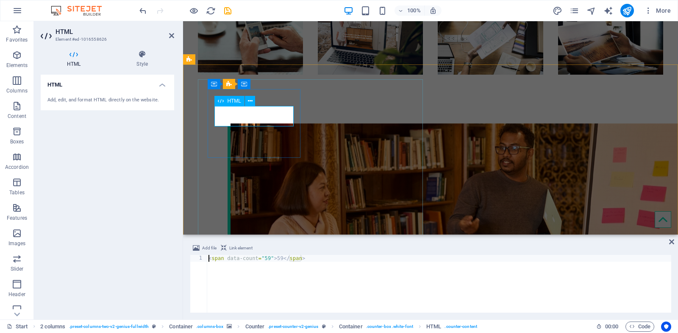
click at [135, 55] on icon at bounding box center [142, 54] width 64 height 8
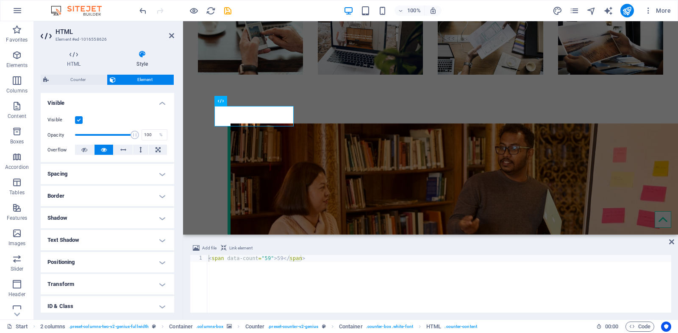
scroll to position [137, 0]
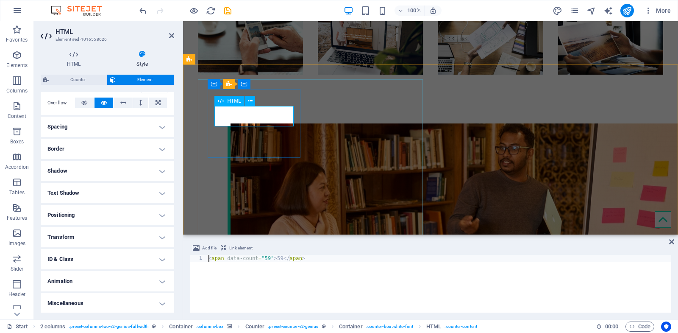
click at [252, 98] on icon at bounding box center [250, 101] width 5 height 9
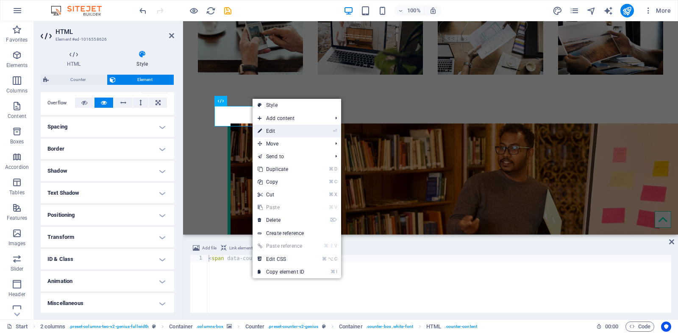
click at [267, 131] on link "⏎ Edit" at bounding box center [281, 131] width 57 height 13
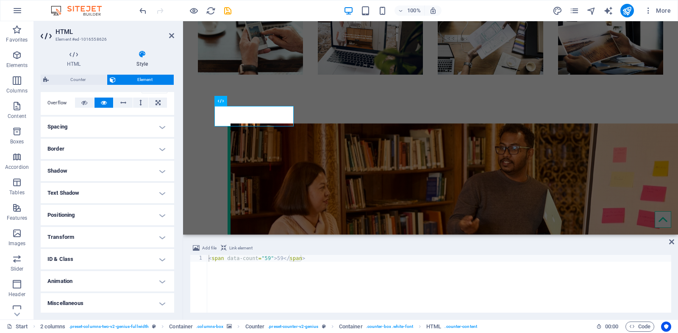
click at [127, 271] on h4 "Animation" at bounding box center [107, 281] width 133 height 20
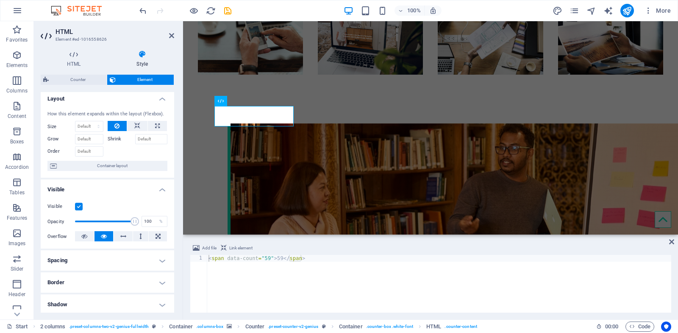
scroll to position [0, 0]
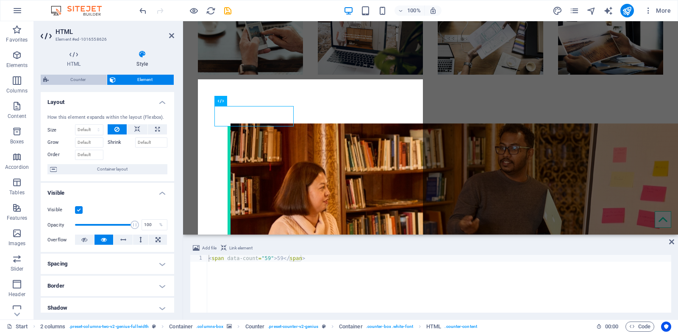
click at [78, 79] on span "Counter" at bounding box center [77, 80] width 53 height 10
select select "rem"
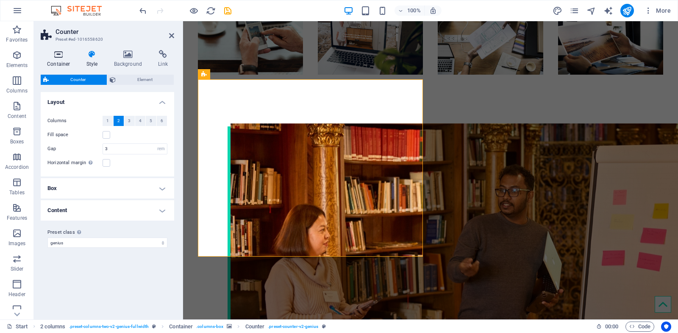
click at [66, 57] on icon at bounding box center [59, 54] width 36 height 8
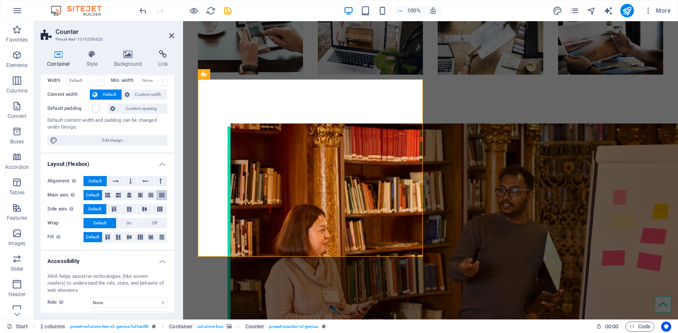
scroll to position [89, 0]
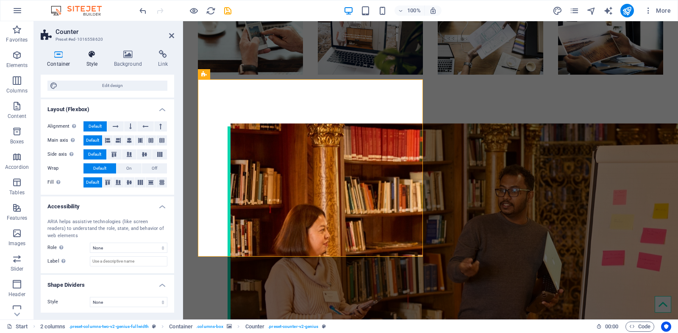
click at [89, 55] on icon at bounding box center [92, 54] width 24 height 8
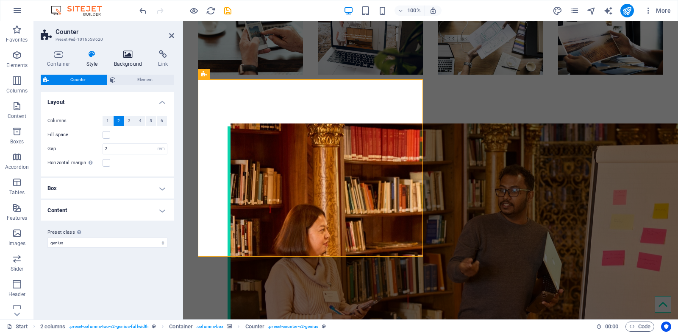
click at [125, 58] on h4 "Background" at bounding box center [130, 59] width 44 height 18
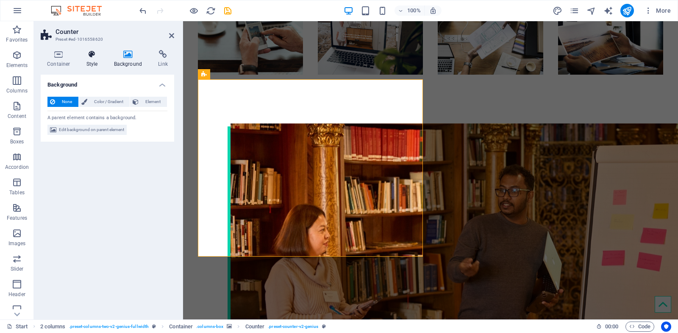
click at [94, 58] on icon at bounding box center [92, 54] width 24 height 8
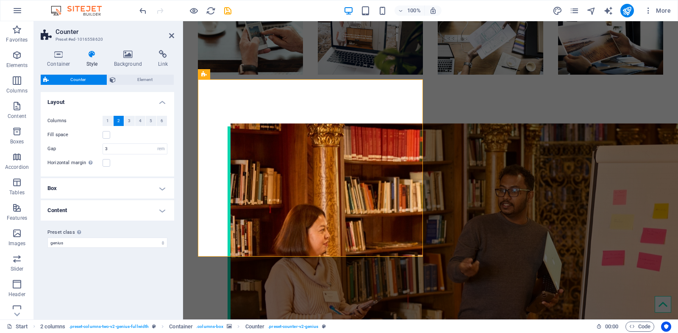
click at [125, 185] on h4 "Box" at bounding box center [107, 188] width 133 height 20
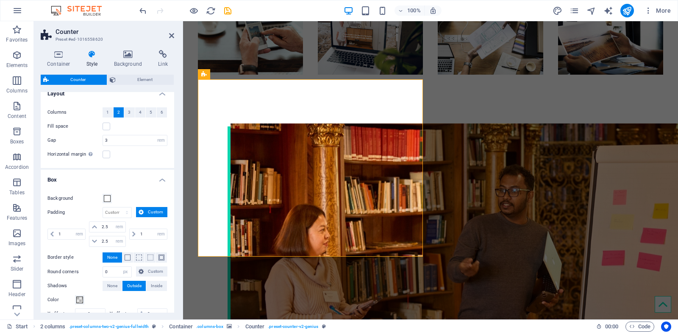
scroll to position [24, 0]
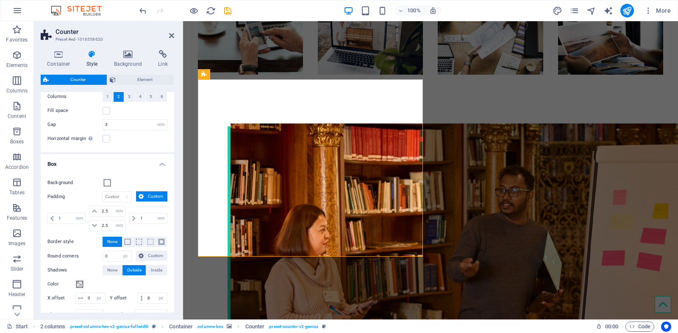
click at [125, 158] on h4 "Box" at bounding box center [107, 161] width 133 height 15
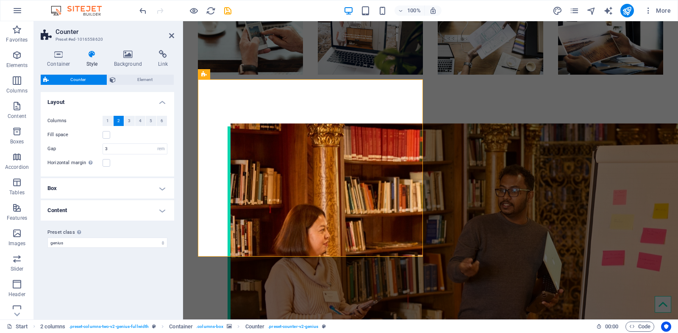
click at [128, 208] on h4 "Content" at bounding box center [107, 210] width 133 height 20
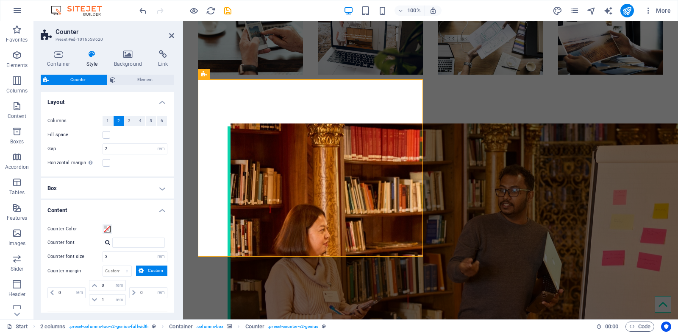
click at [128, 208] on h4 "Content" at bounding box center [107, 207] width 133 height 15
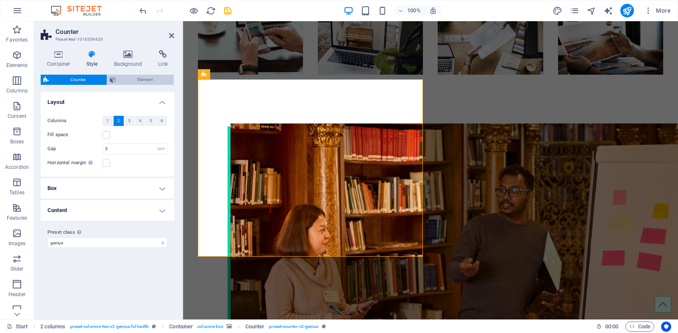
click at [139, 82] on span "Element" at bounding box center [144, 80] width 53 height 10
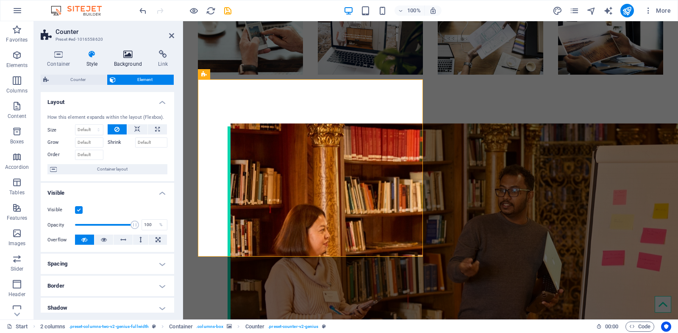
click at [131, 67] on h4 "Background" at bounding box center [130, 59] width 44 height 18
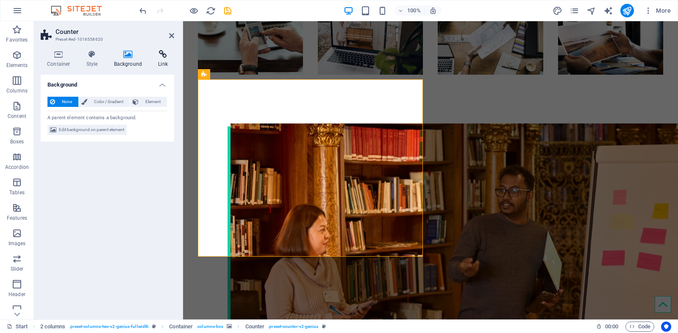
click at [155, 64] on h4 "Link" at bounding box center [163, 59] width 22 height 18
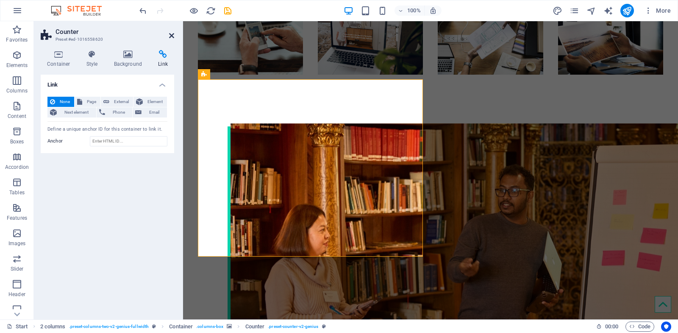
click at [170, 37] on icon at bounding box center [171, 35] width 5 height 7
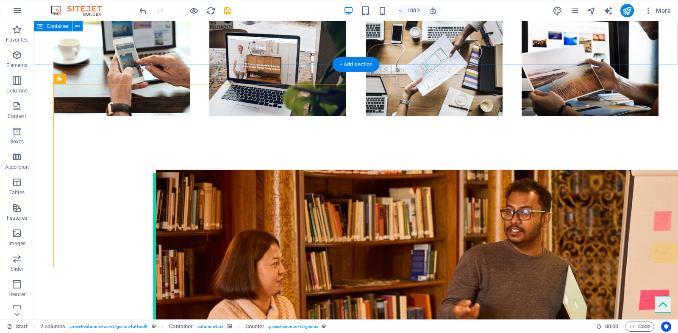
scroll to position [1277, 0]
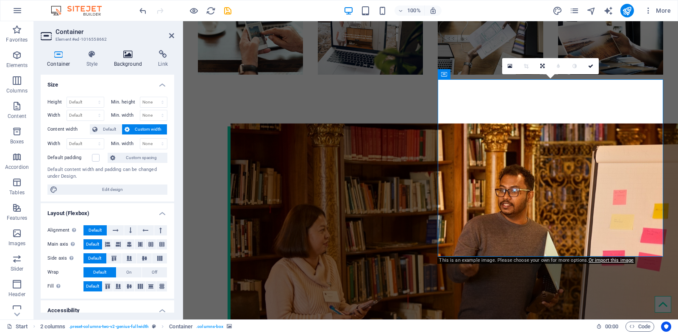
click at [128, 56] on icon at bounding box center [128, 54] width 41 height 8
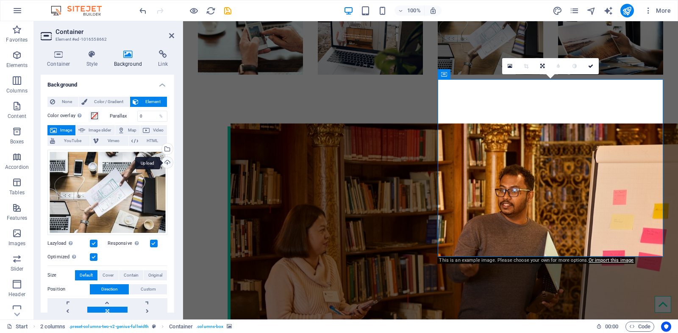
click at [165, 162] on div "Upload" at bounding box center [166, 163] width 13 height 13
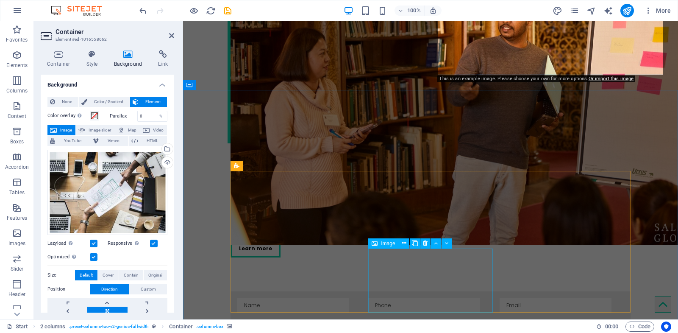
scroll to position [1418, 0]
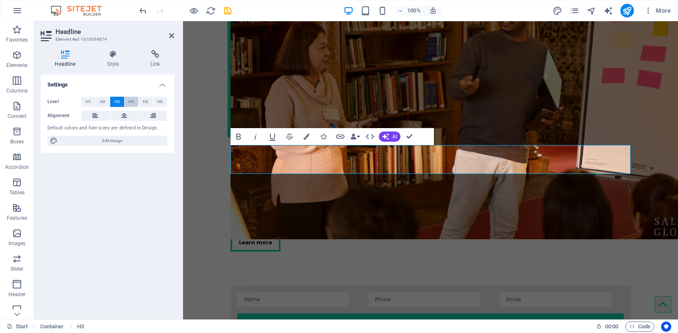
click at [132, 100] on span "H4" at bounding box center [131, 102] width 6 height 10
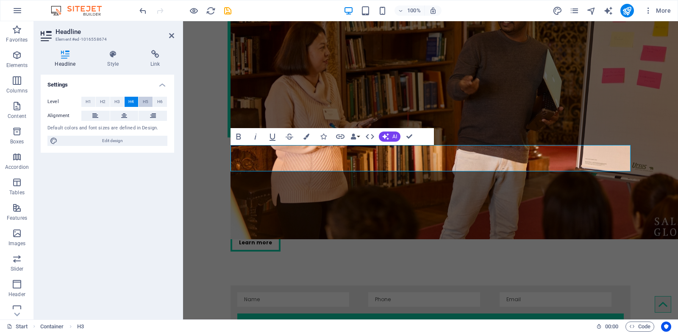
click at [146, 100] on span "H5" at bounding box center [146, 102] width 6 height 10
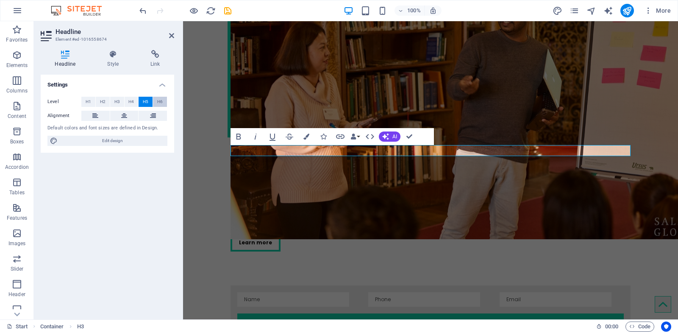
click at [160, 100] on span "H6" at bounding box center [160, 102] width 6 height 10
click at [146, 100] on span "H5" at bounding box center [146, 102] width 6 height 10
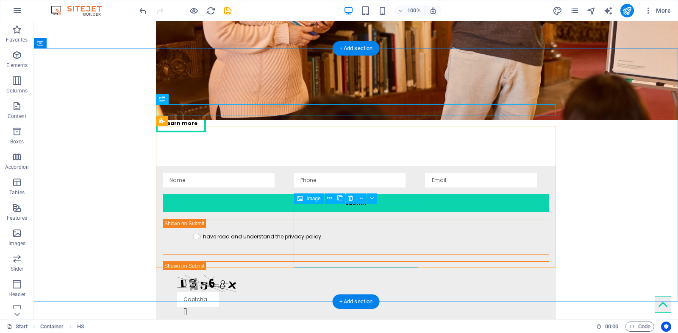
scroll to position [1594, 0]
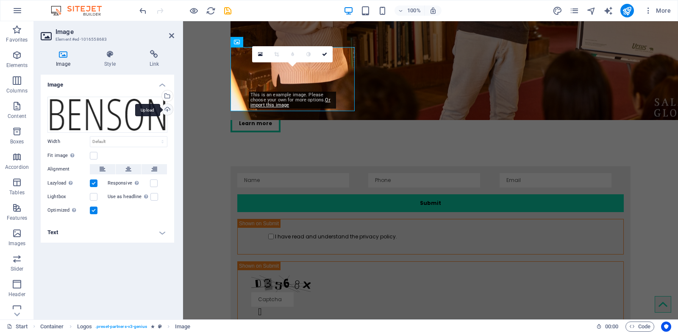
click at [168, 108] on div "Upload" at bounding box center [166, 110] width 13 height 13
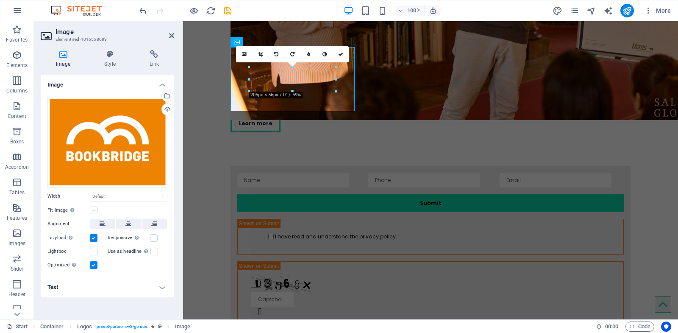
click at [93, 211] on label at bounding box center [94, 210] width 8 height 8
click at [0, 0] on input "Fit image Automatically fit image to a fixed width and height" at bounding box center [0, 0] width 0 height 0
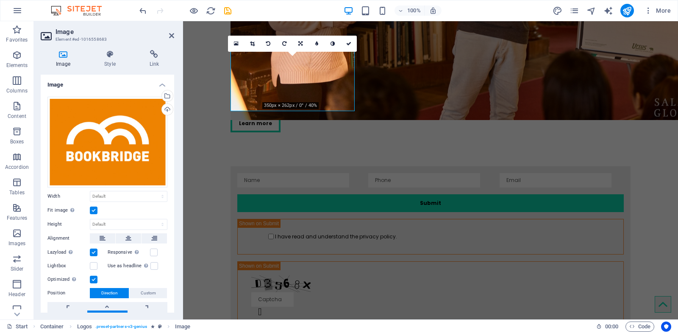
click at [93, 211] on label at bounding box center [94, 210] width 8 height 8
click at [0, 0] on input "Fit image Automatically fit image to a fixed width and height" at bounding box center [0, 0] width 0 height 0
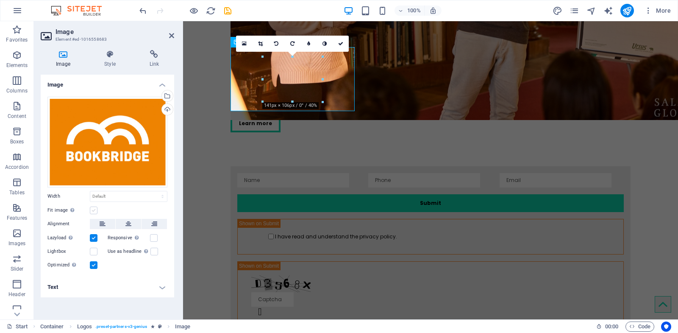
click at [93, 211] on label at bounding box center [94, 210] width 8 height 8
click at [0, 0] on input "Fit image Automatically fit image to a fixed width and height" at bounding box center [0, 0] width 0 height 0
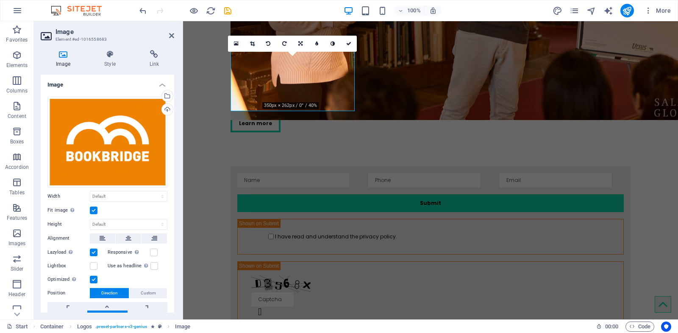
click at [93, 211] on label at bounding box center [94, 210] width 8 height 8
click at [0, 0] on input "Fit image Automatically fit image to a fixed width and height" at bounding box center [0, 0] width 0 height 0
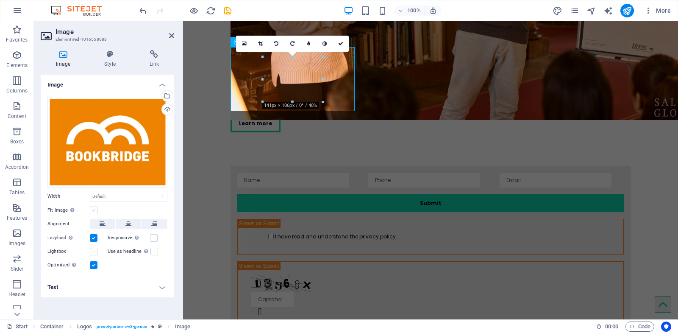
click at [93, 211] on label at bounding box center [94, 210] width 8 height 8
click at [0, 0] on input "Fit image Automatically fit image to a fixed width and height" at bounding box center [0, 0] width 0 height 0
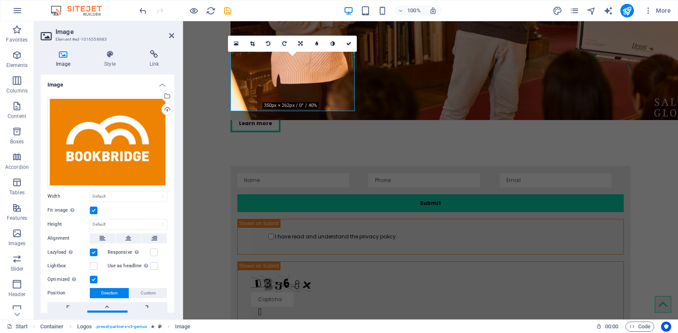
click at [93, 211] on label at bounding box center [94, 210] width 8 height 8
click at [0, 0] on input "Fit image Automatically fit image to a fixed width and height" at bounding box center [0, 0] width 0 height 0
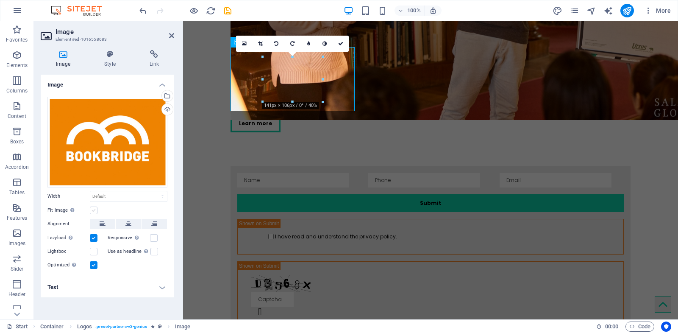
click at [93, 211] on label at bounding box center [94, 210] width 8 height 8
click at [0, 0] on input "Fit image Automatically fit image to a fixed width and height" at bounding box center [0, 0] width 0 height 0
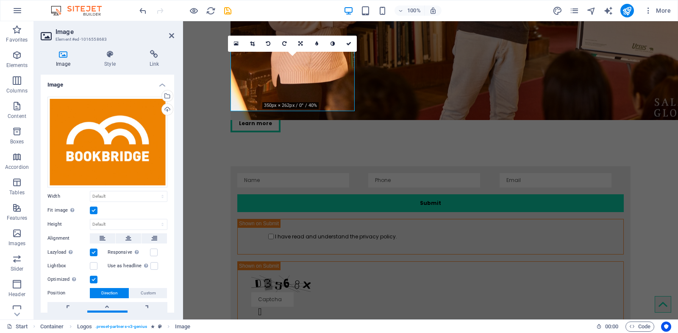
click at [96, 206] on label at bounding box center [94, 210] width 8 height 8
click at [0, 0] on input "Fit image Automatically fit image to a fixed width and height" at bounding box center [0, 0] width 0 height 0
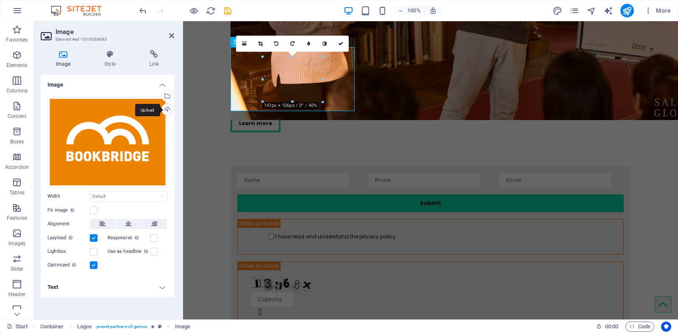
click at [165, 106] on div "Upload" at bounding box center [166, 110] width 13 height 13
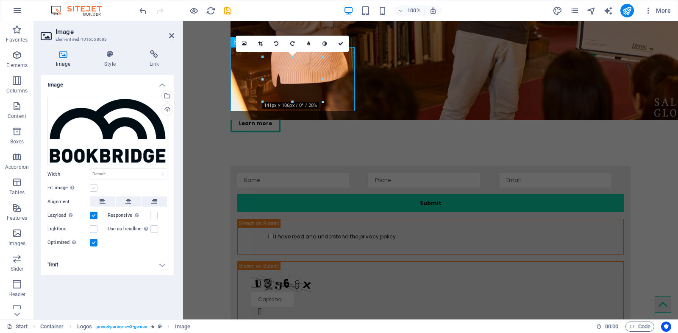
click at [95, 192] on label at bounding box center [94, 188] width 8 height 8
click at [0, 0] on input "Fit image Automatically fit image to a fixed width and height" at bounding box center [0, 0] width 0 height 0
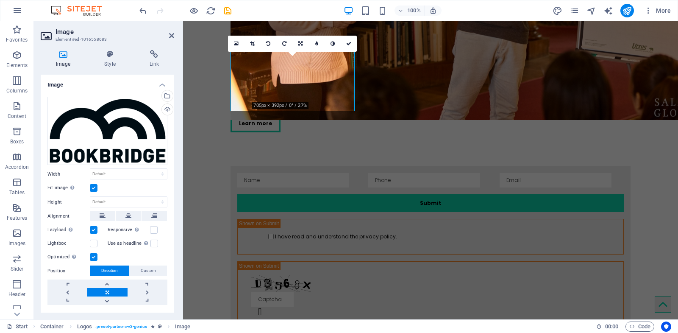
click at [94, 192] on label at bounding box center [94, 188] width 8 height 8
click at [0, 0] on input "Fit image Automatically fit image to a fixed width and height" at bounding box center [0, 0] width 0 height 0
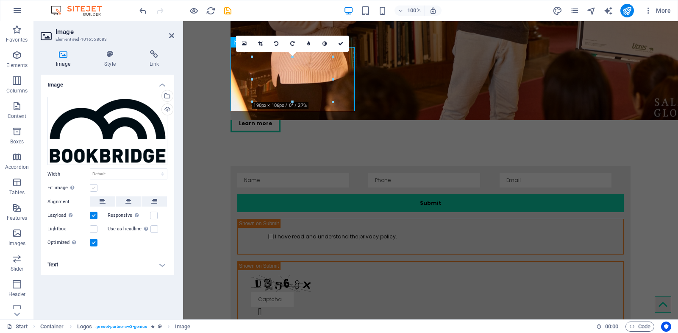
click at [94, 192] on label at bounding box center [94, 188] width 8 height 8
click at [0, 0] on input "Fit image Automatically fit image to a fixed width and height" at bounding box center [0, 0] width 0 height 0
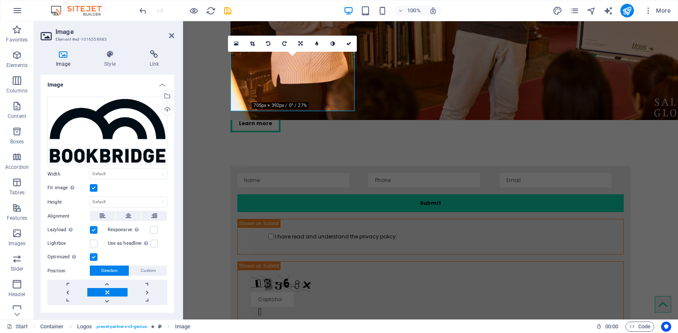
click at [94, 192] on label at bounding box center [94, 188] width 8 height 8
click at [0, 0] on input "Fit image Automatically fit image to a fixed width and height" at bounding box center [0, 0] width 0 height 0
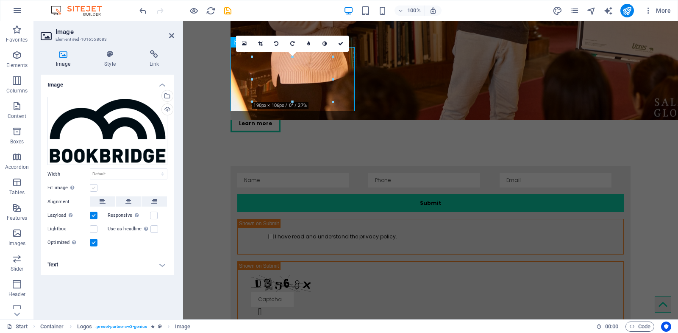
click at [94, 192] on label at bounding box center [94, 188] width 8 height 8
click at [0, 0] on input "Fit image Automatically fit image to a fixed width and height" at bounding box center [0, 0] width 0 height 0
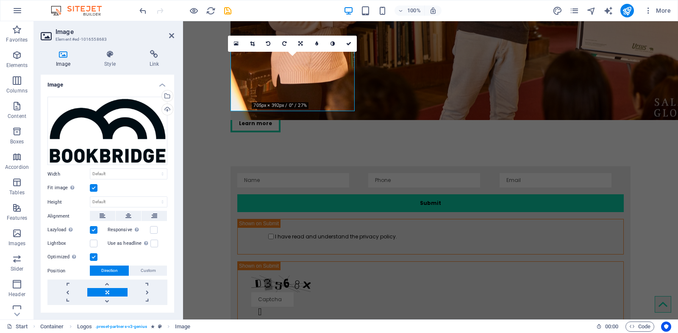
click at [94, 192] on label at bounding box center [94, 188] width 8 height 8
click at [0, 0] on input "Fit image Automatically fit image to a fixed width and height" at bounding box center [0, 0] width 0 height 0
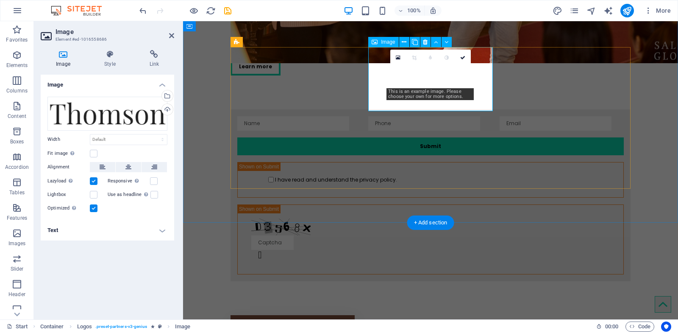
scroll to position [1537, 0]
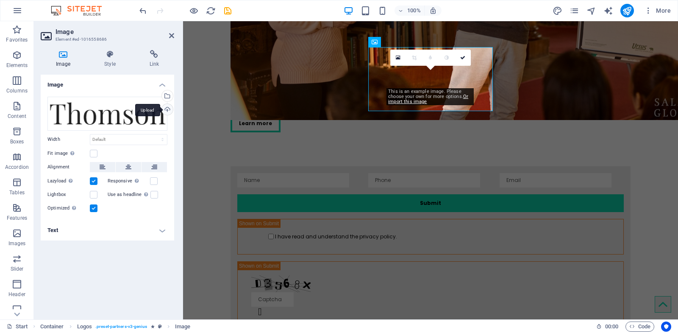
click at [167, 110] on div "Upload" at bounding box center [166, 110] width 13 height 13
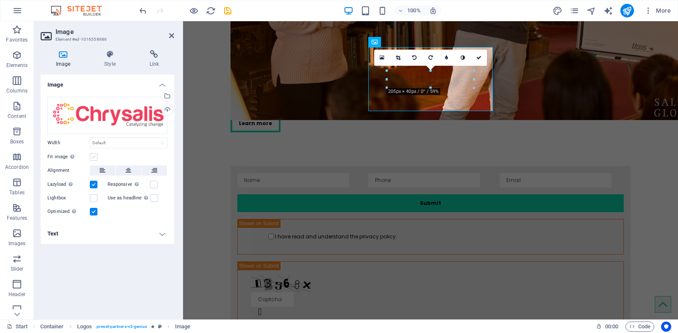
click at [94, 153] on label at bounding box center [94, 157] width 8 height 8
click at [0, 0] on input "Fit image Automatically fit image to a fixed width and height" at bounding box center [0, 0] width 0 height 0
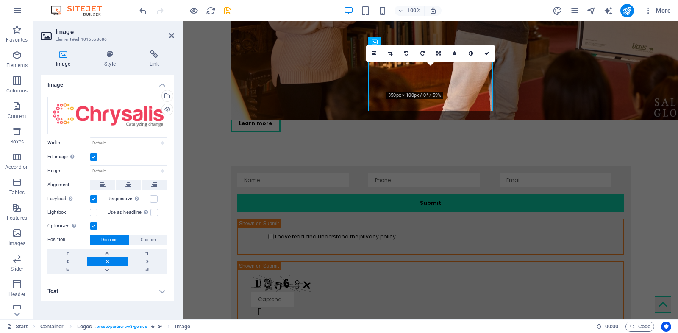
click at [94, 153] on label at bounding box center [94, 157] width 8 height 8
click at [0, 0] on input "Fit image Automatically fit image to a fixed width and height" at bounding box center [0, 0] width 0 height 0
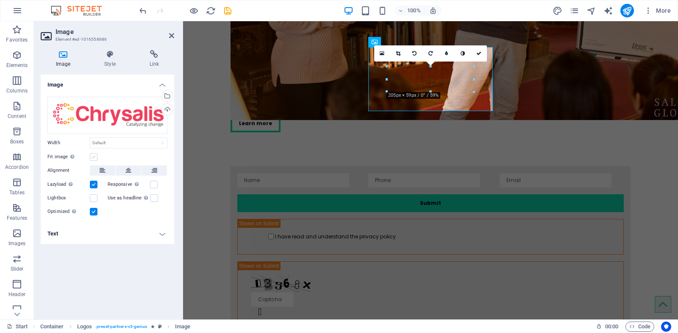
click at [94, 153] on label at bounding box center [94, 157] width 8 height 8
click at [0, 0] on input "Fit image Automatically fit image to a fixed width and height" at bounding box center [0, 0] width 0 height 0
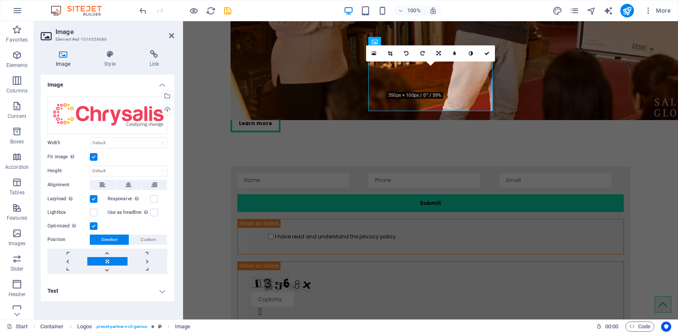
click at [94, 153] on label at bounding box center [94, 157] width 8 height 8
click at [0, 0] on input "Fit image Automatically fit image to a fixed width and height" at bounding box center [0, 0] width 0 height 0
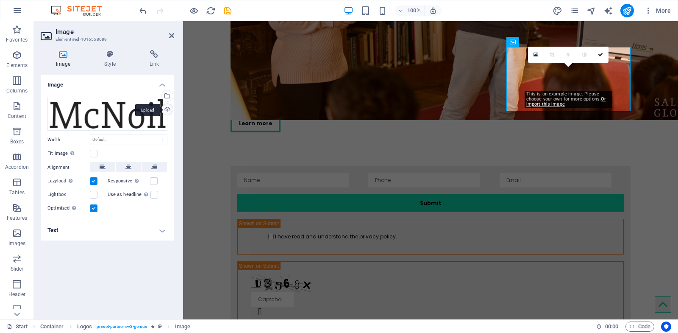
click at [167, 107] on div "Upload" at bounding box center [166, 110] width 13 height 13
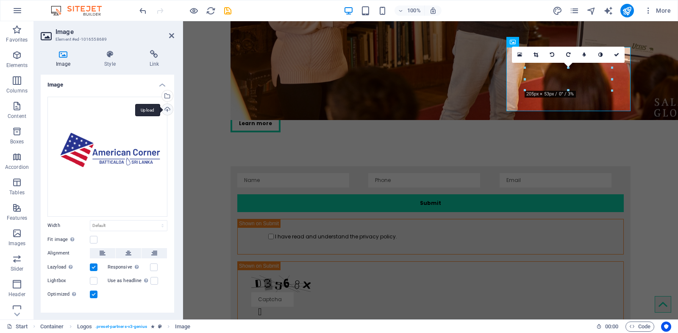
click at [166, 107] on div "Upload" at bounding box center [166, 110] width 13 height 13
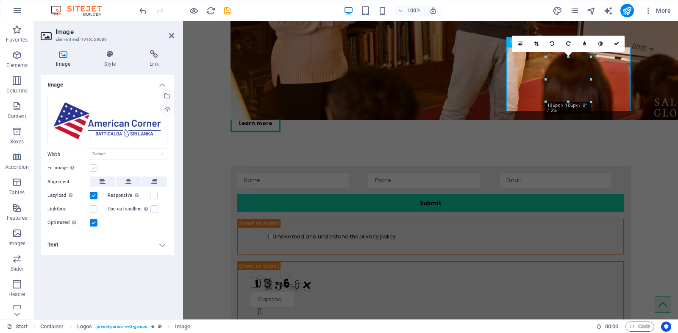
click at [93, 167] on label at bounding box center [94, 168] width 8 height 8
click at [0, 0] on input "Fit image Automatically fit image to a fixed width and height" at bounding box center [0, 0] width 0 height 0
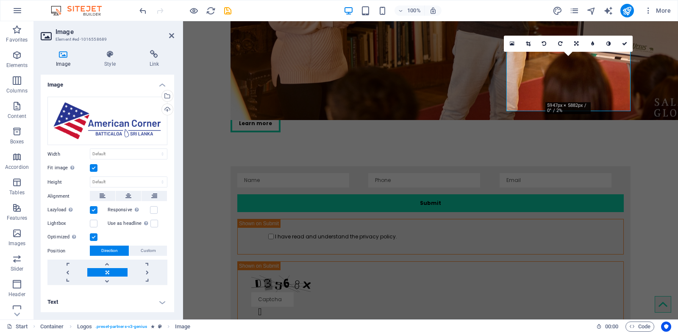
click at [114, 272] on link at bounding box center [107, 272] width 40 height 8
click at [167, 106] on div "Upload" at bounding box center [166, 110] width 13 height 13
click at [90, 168] on label at bounding box center [94, 168] width 8 height 8
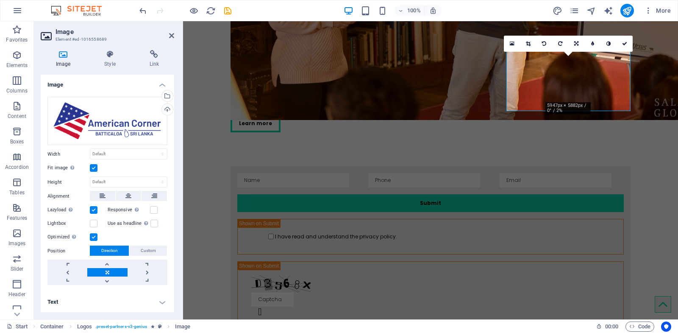
click at [0, 0] on input "Fit image Automatically fit image to a fixed width and height" at bounding box center [0, 0] width 0 height 0
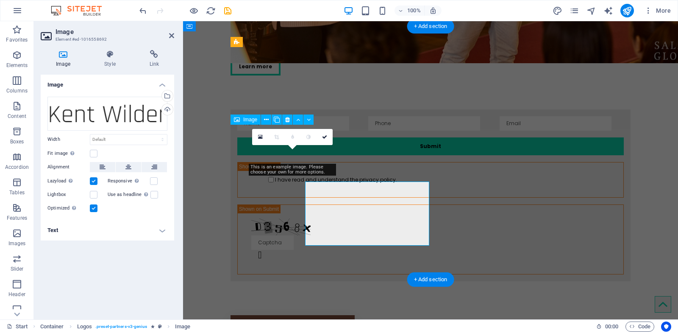
scroll to position [1537, 0]
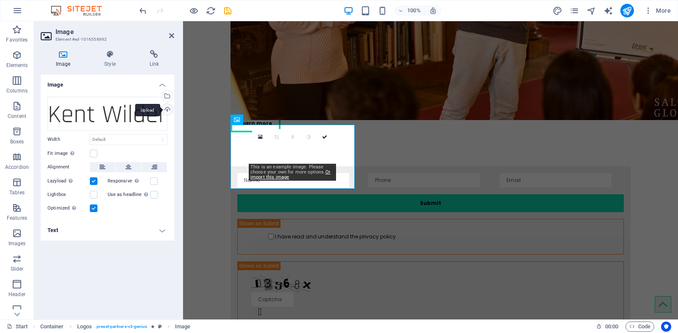
click at [167, 108] on div "Upload" at bounding box center [166, 110] width 13 height 13
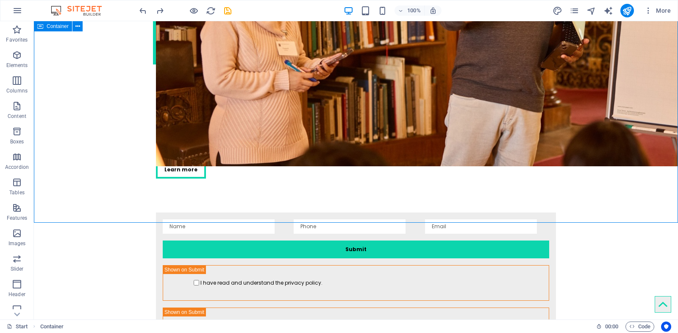
scroll to position [1594, 0]
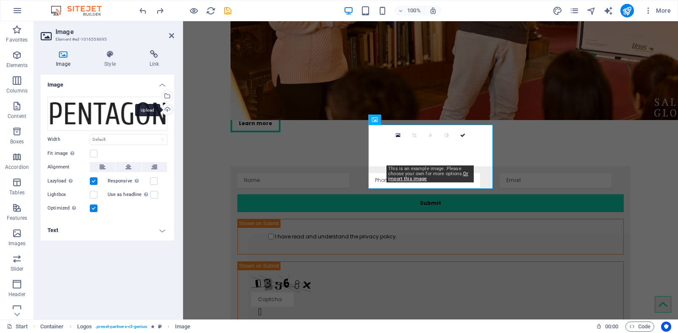
click at [169, 108] on div "Upload" at bounding box center [166, 110] width 13 height 13
click at [166, 110] on div "Upload" at bounding box center [166, 110] width 13 height 13
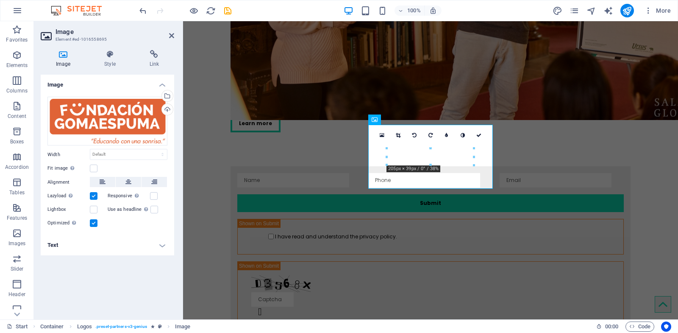
click at [97, 166] on div "Fit image Automatically fit image to a fixed width and height" at bounding box center [107, 168] width 120 height 10
click at [95, 167] on label at bounding box center [94, 168] width 8 height 8
click at [0, 0] on input "Fit image Automatically fit image to a fixed width and height" at bounding box center [0, 0] width 0 height 0
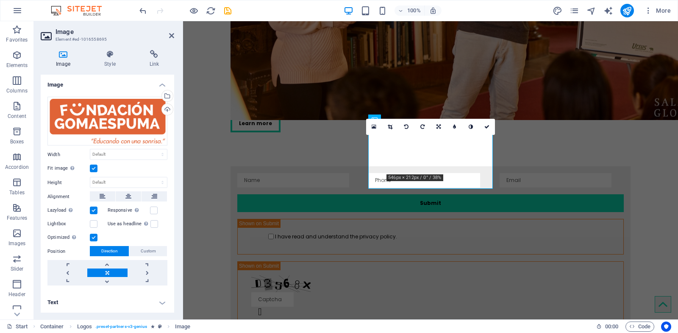
click at [95, 167] on label at bounding box center [94, 168] width 8 height 8
click at [0, 0] on input "Fit image Automatically fit image to a fixed width and height" at bounding box center [0, 0] width 0 height 0
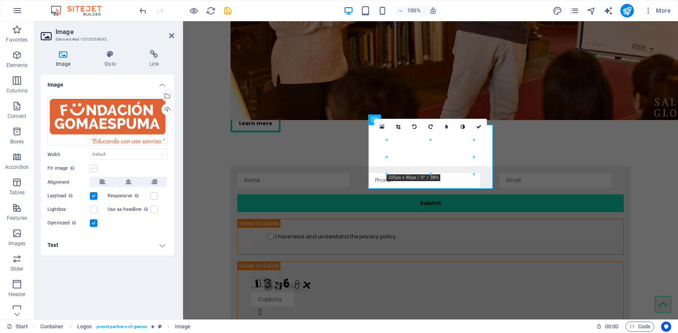
click at [95, 167] on label at bounding box center [94, 168] width 8 height 8
click at [0, 0] on input "Fit image Automatically fit image to a fixed width and height" at bounding box center [0, 0] width 0 height 0
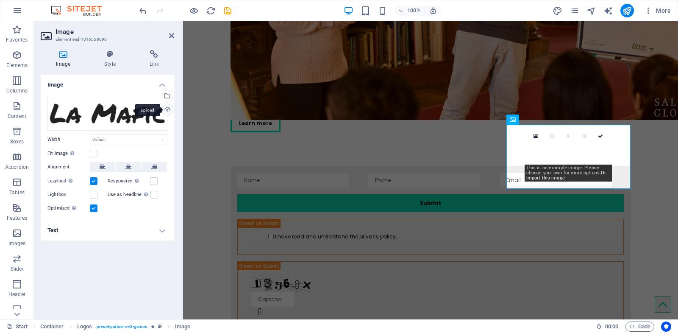
click at [165, 104] on div "Upload" at bounding box center [166, 110] width 13 height 13
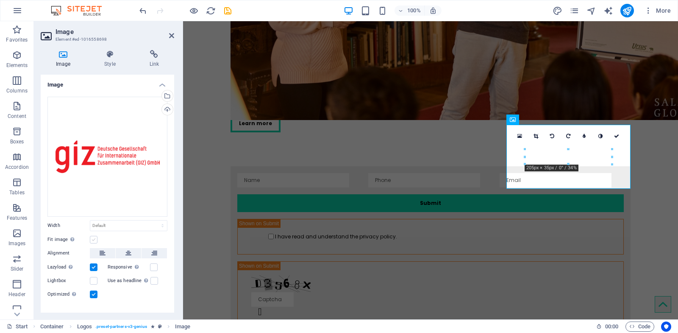
click at [93, 237] on label at bounding box center [94, 240] width 8 height 8
click at [0, 0] on input "Fit image Automatically fit image to a fixed width and height" at bounding box center [0, 0] width 0 height 0
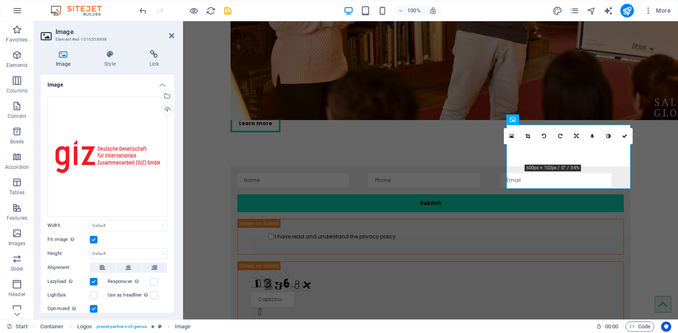
click at [93, 237] on label at bounding box center [94, 240] width 8 height 8
click at [0, 0] on input "Fit image Automatically fit image to a fixed width and height" at bounding box center [0, 0] width 0 height 0
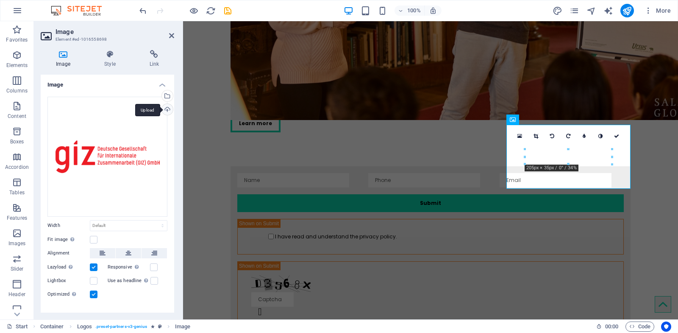
click at [166, 106] on div "Upload" at bounding box center [166, 110] width 13 height 13
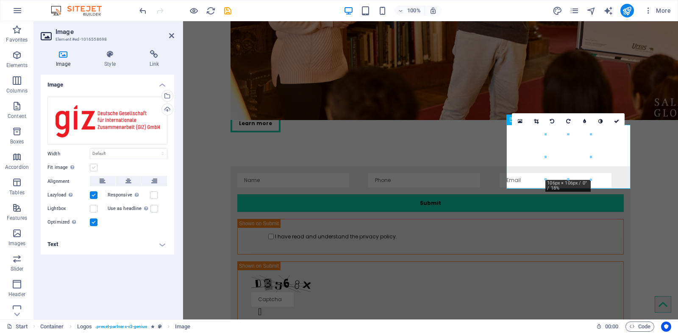
click at [94, 165] on label at bounding box center [94, 168] width 8 height 8
click at [0, 0] on input "Fit image Automatically fit image to a fixed width and height" at bounding box center [0, 0] width 0 height 0
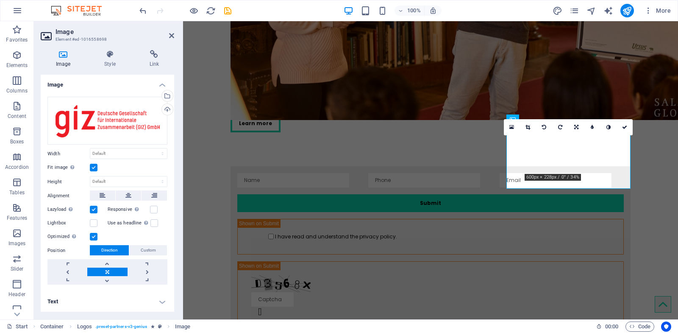
click at [94, 165] on label at bounding box center [94, 168] width 8 height 8
click at [0, 0] on input "Fit image Automatically fit image to a fixed width and height" at bounding box center [0, 0] width 0 height 0
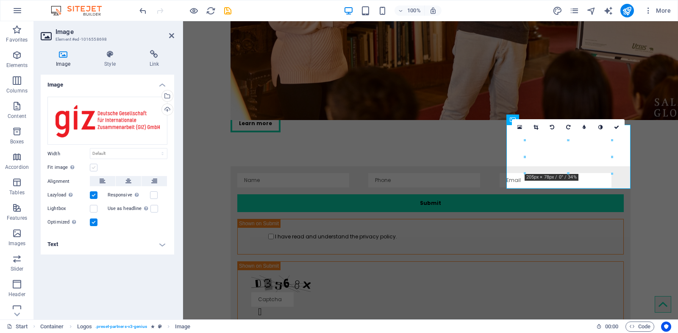
click at [94, 165] on label at bounding box center [94, 168] width 8 height 8
click at [0, 0] on input "Fit image Automatically fit image to a fixed width and height" at bounding box center [0, 0] width 0 height 0
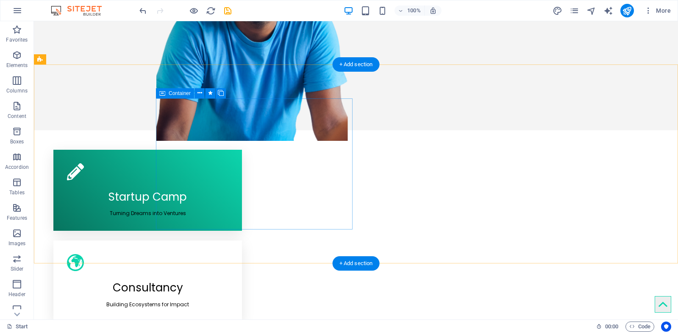
scroll to position [344, 0]
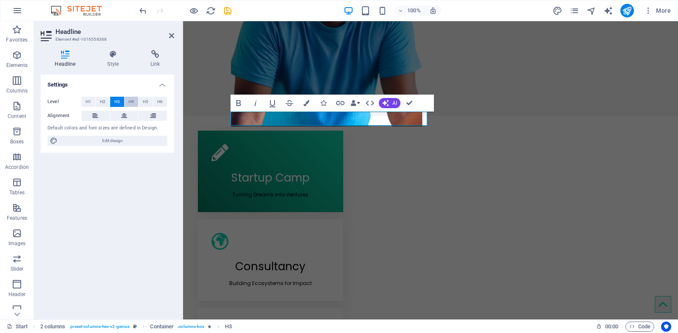
click at [129, 101] on span "H4" at bounding box center [131, 102] width 6 height 10
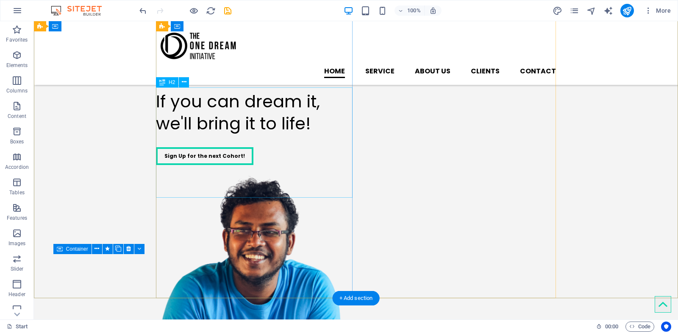
scroll to position [0, 0]
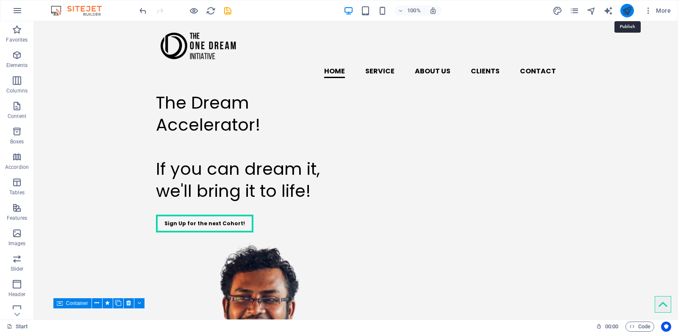
click at [630, 8] on icon "publish" at bounding box center [627, 11] width 10 height 10
checkbox input "false"
click at [630, 8] on icon "publish" at bounding box center [627, 11] width 10 height 10
